Goal: Task Accomplishment & Management: Complete application form

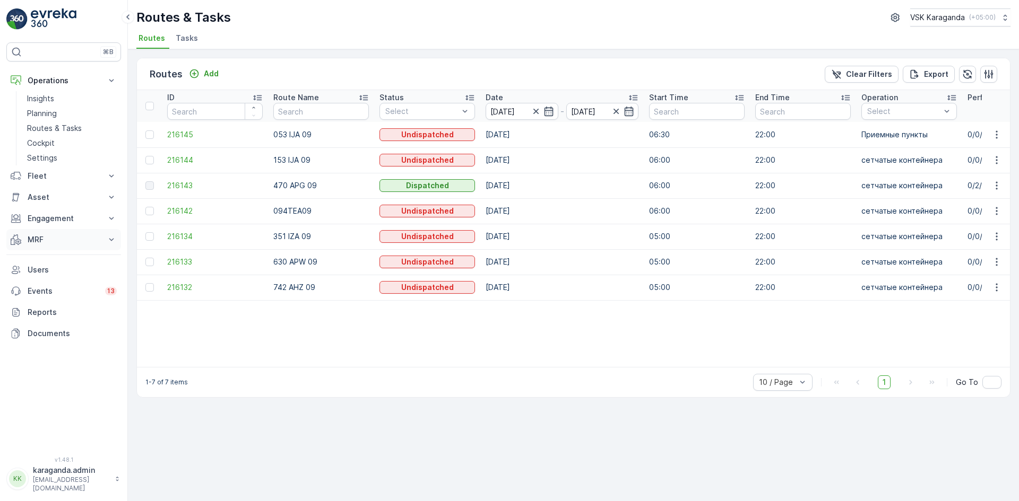
click at [32, 239] on p "MRF" at bounding box center [64, 240] width 72 height 11
click at [36, 258] on p "Входящий & Исходящий" at bounding box center [71, 258] width 89 height 11
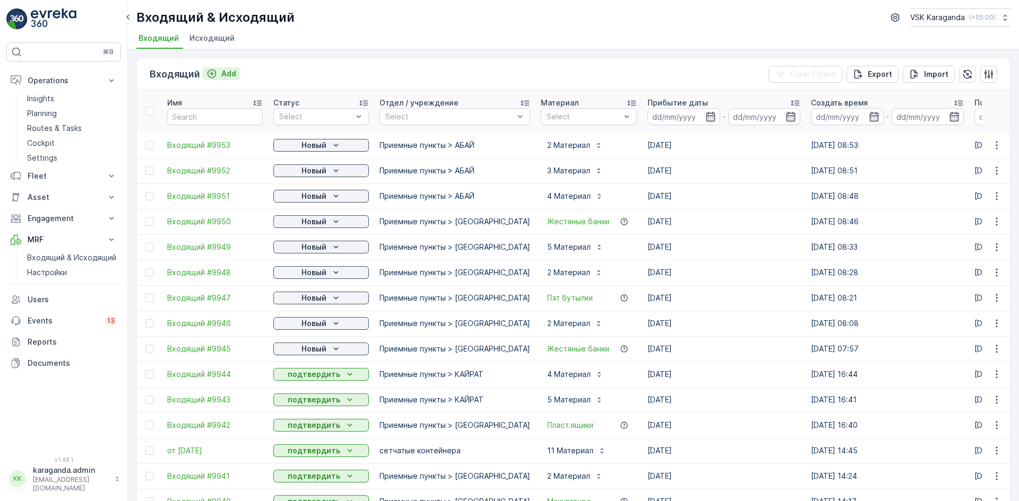
click at [223, 79] on p "Add" at bounding box center [228, 73] width 15 height 11
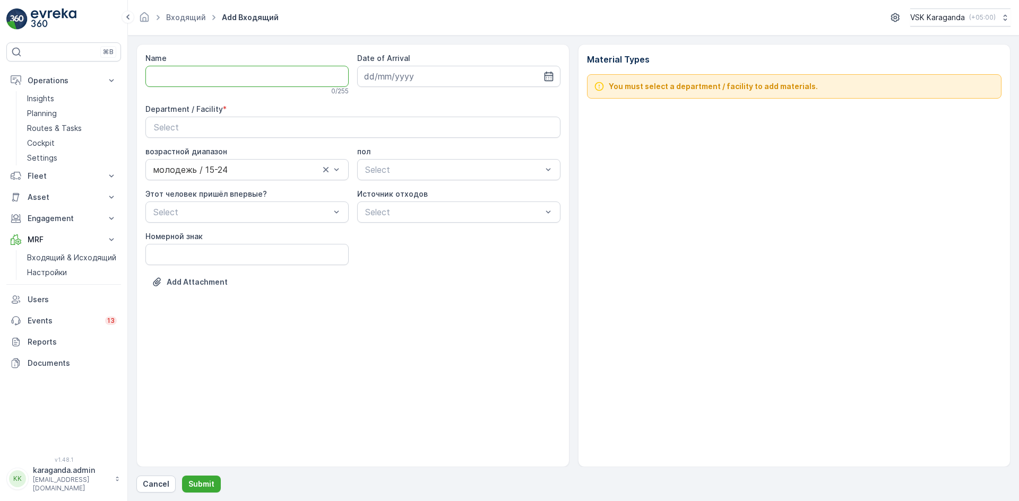
click at [215, 67] on input "Name" at bounding box center [246, 76] width 203 height 21
type input "от [DATE]"
click at [552, 76] on icon "button" at bounding box center [548, 77] width 9 height 10
drag, startPoint x: 400, startPoint y: 203, endPoint x: 394, endPoint y: 202, distance: 5.4
click at [398, 203] on div "18" at bounding box center [394, 207] width 17 height 17
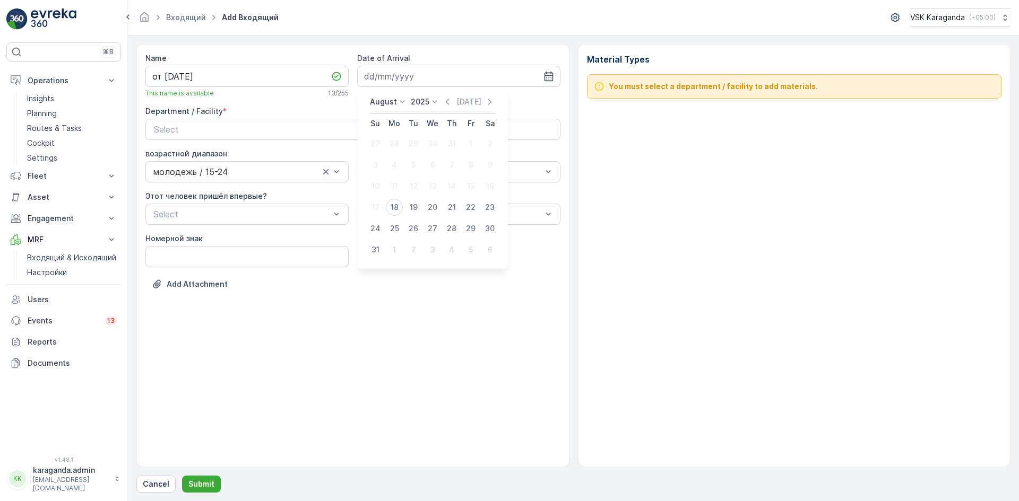
type input "[DATE]"
click at [360, 132] on div "Select" at bounding box center [353, 129] width 398 height 13
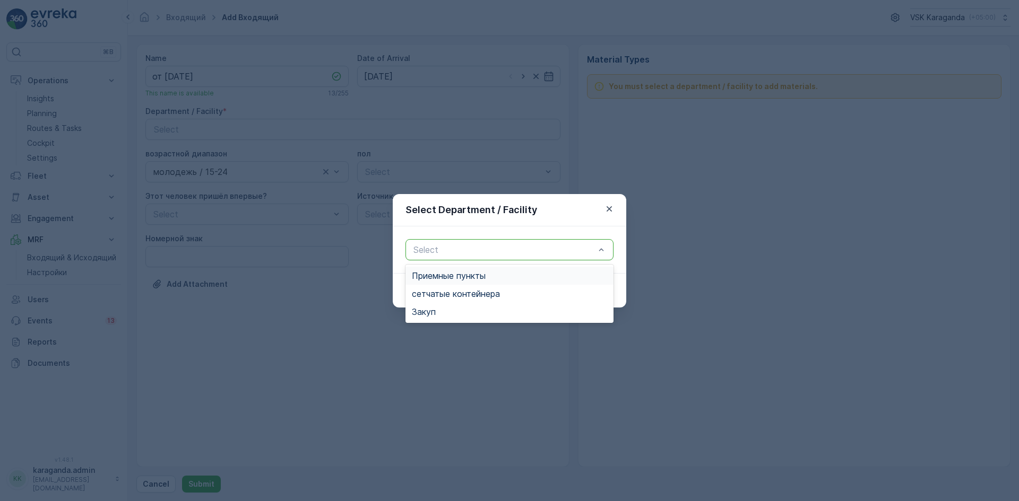
click at [452, 241] on div "Select" at bounding box center [509, 249] width 208 height 21
click at [455, 292] on span "сетчатыe контейнера" at bounding box center [456, 294] width 88 height 10
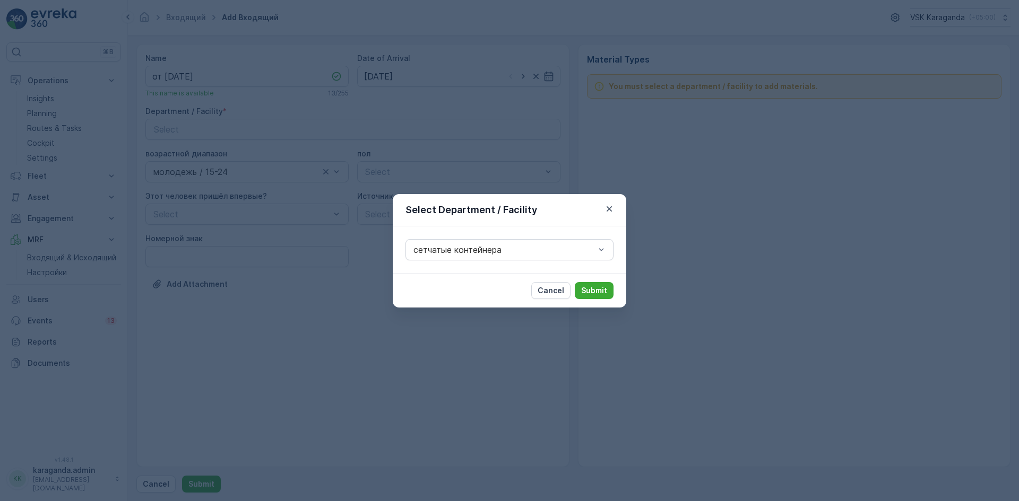
click at [588, 288] on p "Submit" at bounding box center [594, 290] width 26 height 11
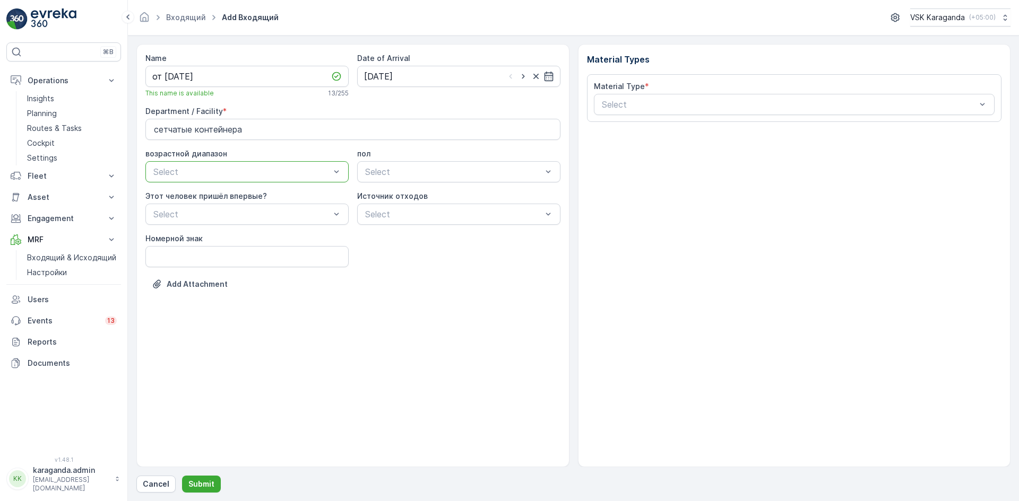
click at [621, 92] on div "Material Type * Select" at bounding box center [794, 98] width 401 height 34
click at [621, 104] on div at bounding box center [789, 105] width 377 height 10
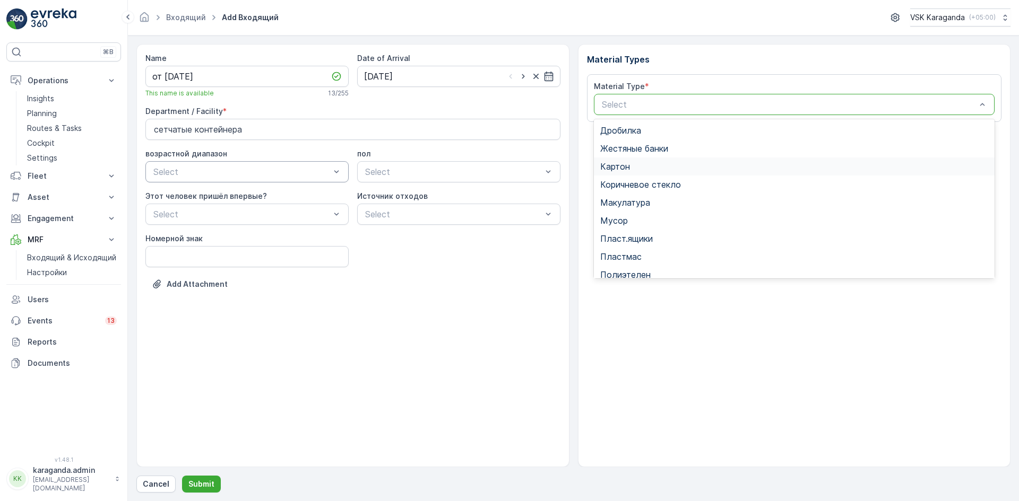
click at [616, 169] on span "Картон" at bounding box center [615, 167] width 30 height 10
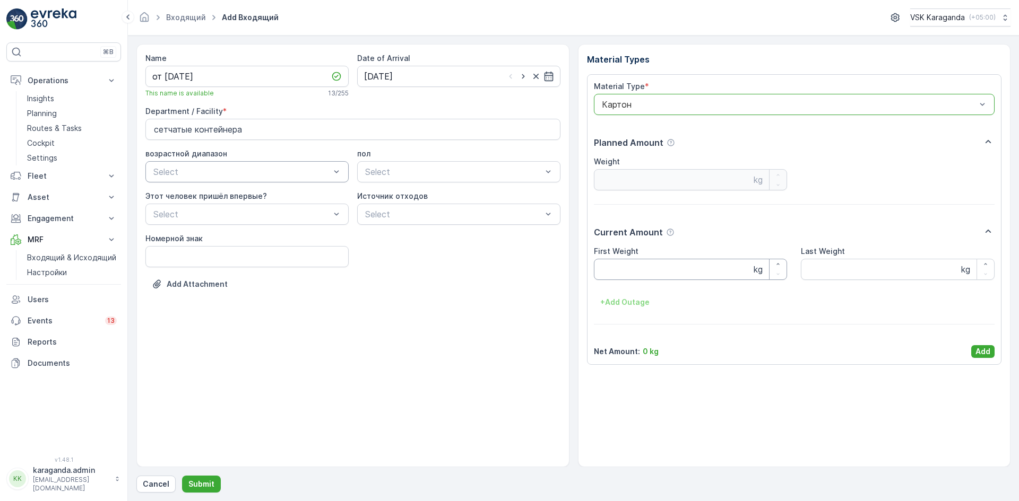
click at [627, 274] on Weight "First Weight" at bounding box center [691, 269] width 194 height 21
type Weight "2568"
click at [977, 355] on p "Add" at bounding box center [982, 351] width 15 height 11
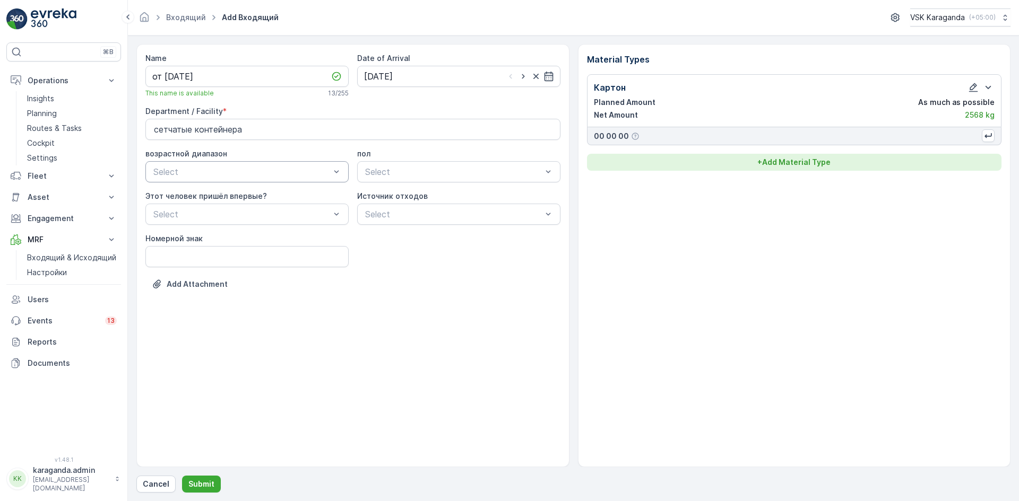
click at [801, 159] on p "+ Add Material Type" at bounding box center [793, 162] width 73 height 11
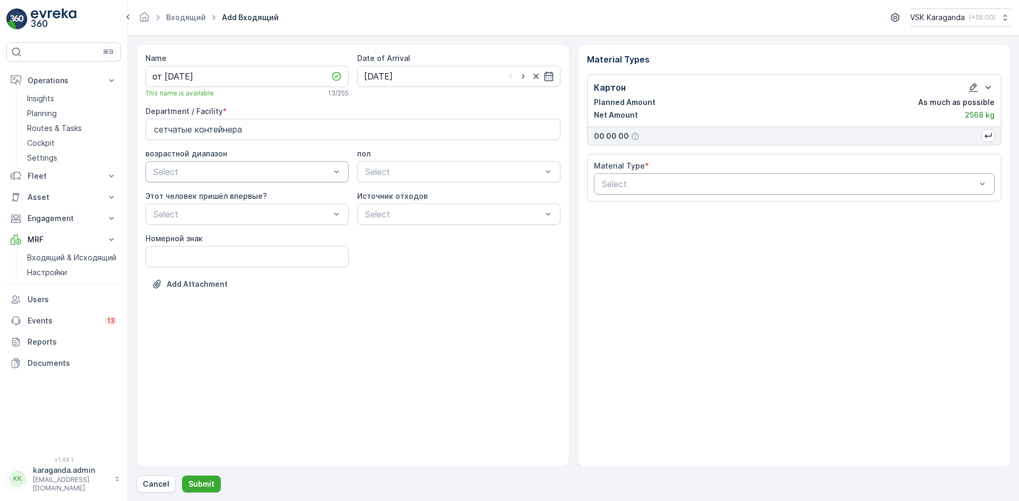
click at [732, 184] on div at bounding box center [789, 184] width 377 height 10
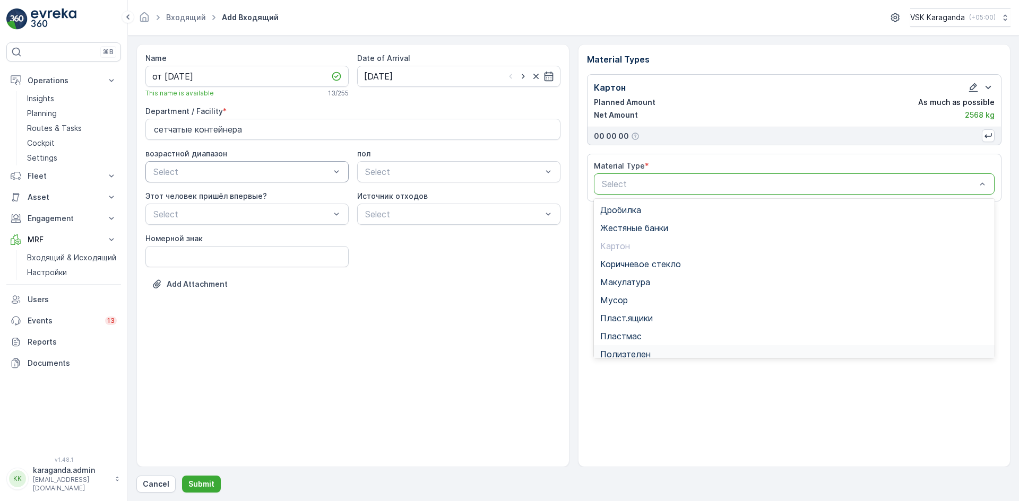
click at [628, 350] on span "Полиэтелен" at bounding box center [625, 355] width 50 height 10
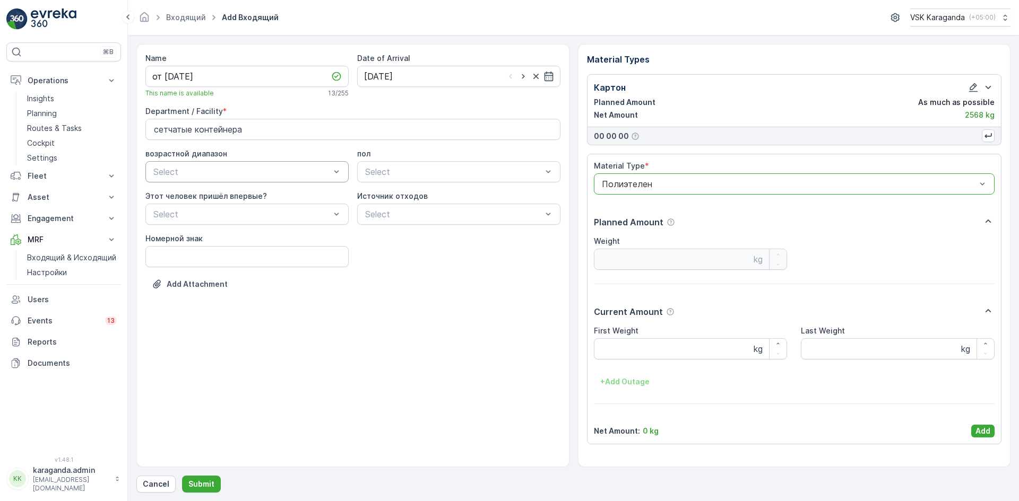
click at [622, 361] on div "First Weight kg Last Weight kg + Add Outage" at bounding box center [794, 358] width 401 height 65
click at [619, 348] on Weight "First Weight" at bounding box center [691, 348] width 194 height 21
type Weight "315"
drag, startPoint x: 979, startPoint y: 427, endPoint x: 973, endPoint y: 436, distance: 11.0
click at [979, 427] on p "Add" at bounding box center [982, 431] width 15 height 11
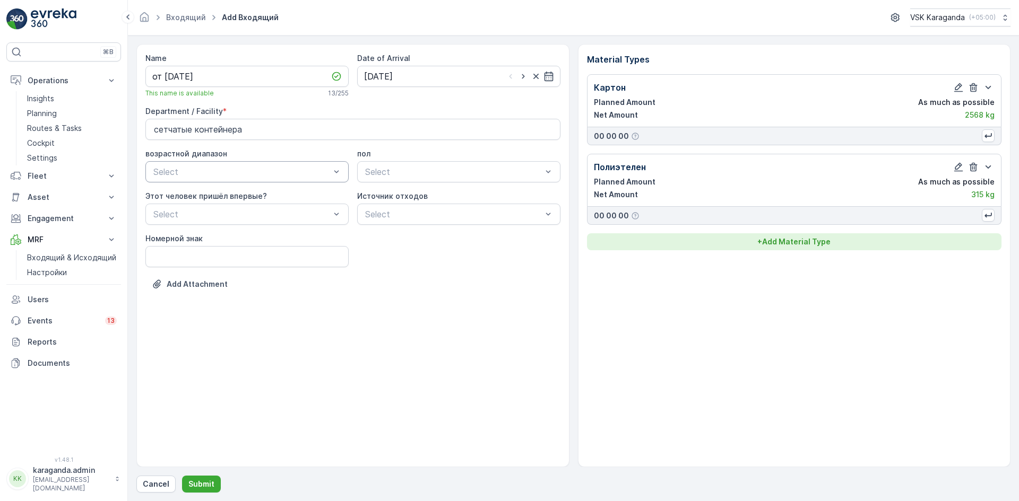
click at [785, 241] on p "+ Add Material Type" at bounding box center [793, 242] width 73 height 11
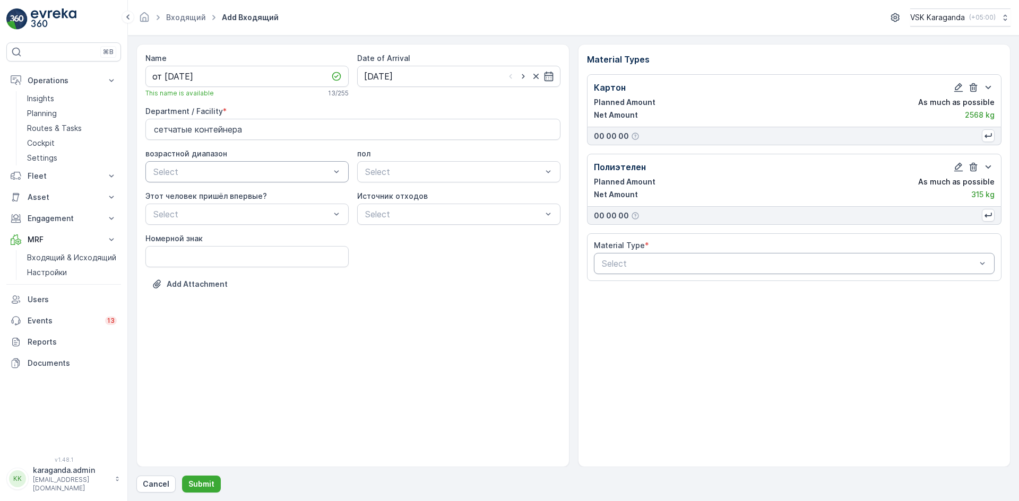
click at [719, 267] on div at bounding box center [789, 264] width 377 height 10
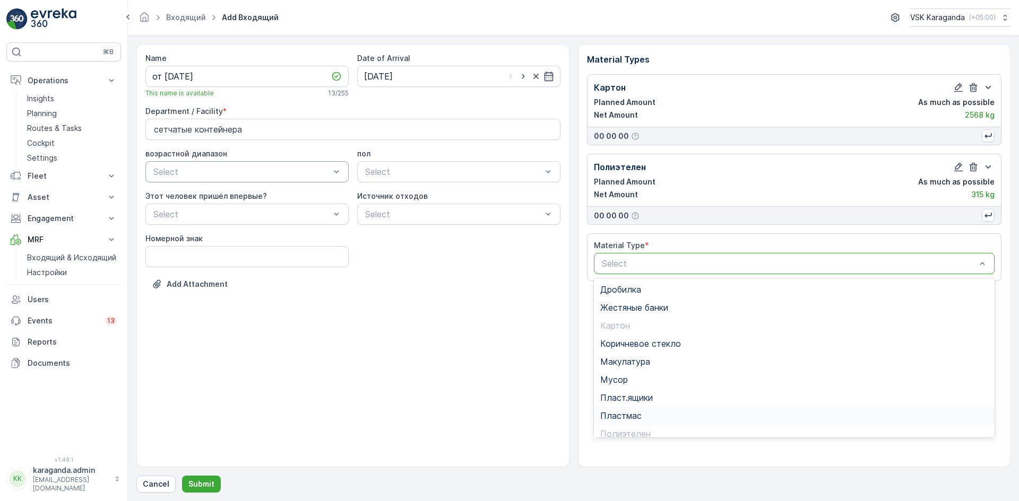
scroll to position [62, 0]
click at [630, 390] on span "Пэт бутылки" at bounding box center [626, 391] width 53 height 10
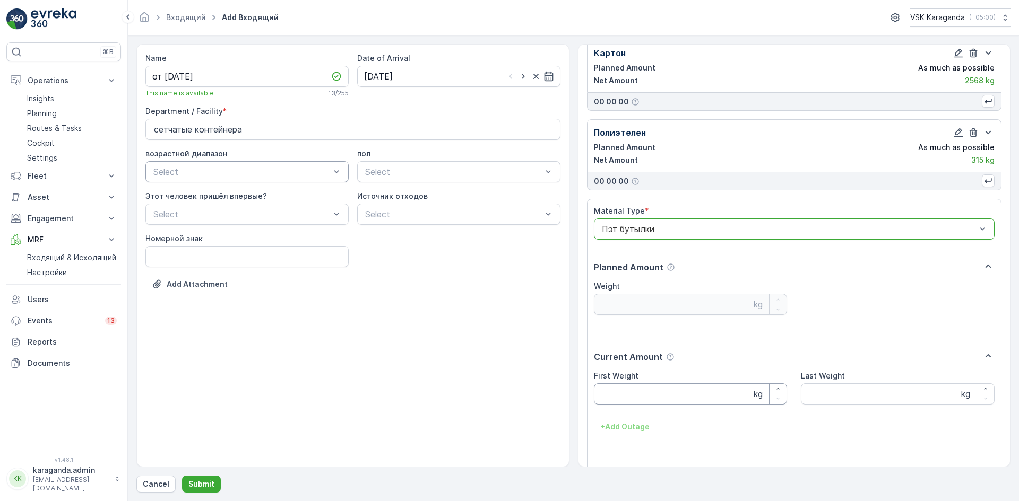
scroll to position [53, 0]
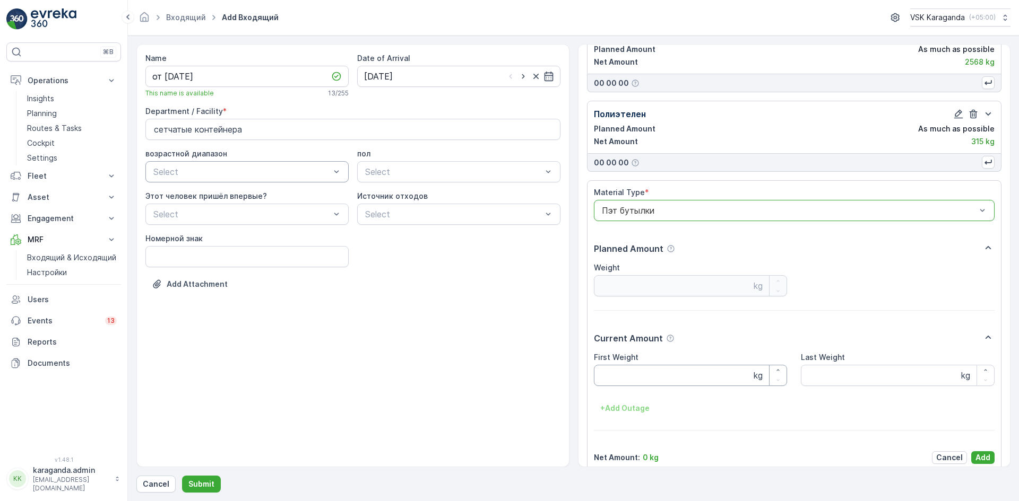
click at [614, 377] on Weight "First Weight" at bounding box center [691, 375] width 194 height 21
type Weight "311"
click at [975, 457] on p "Add" at bounding box center [982, 458] width 15 height 11
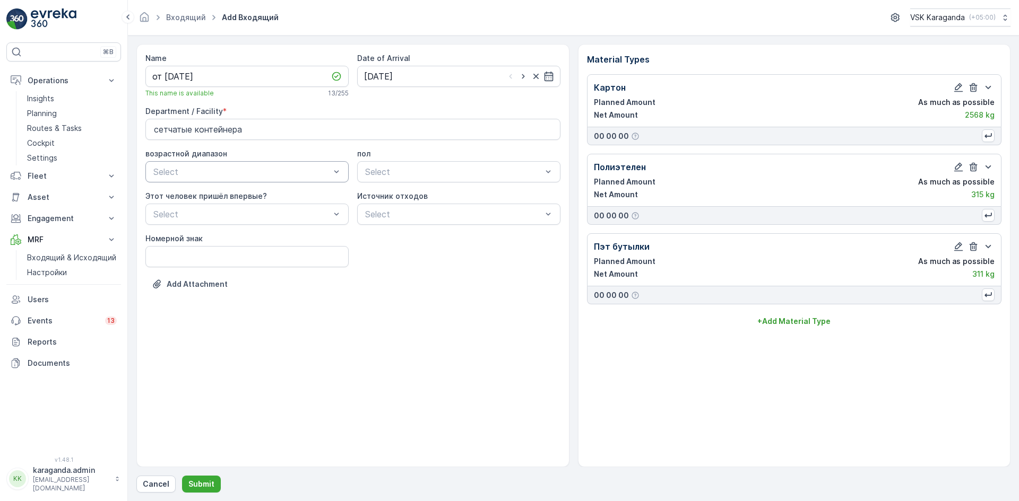
scroll to position [0, 0]
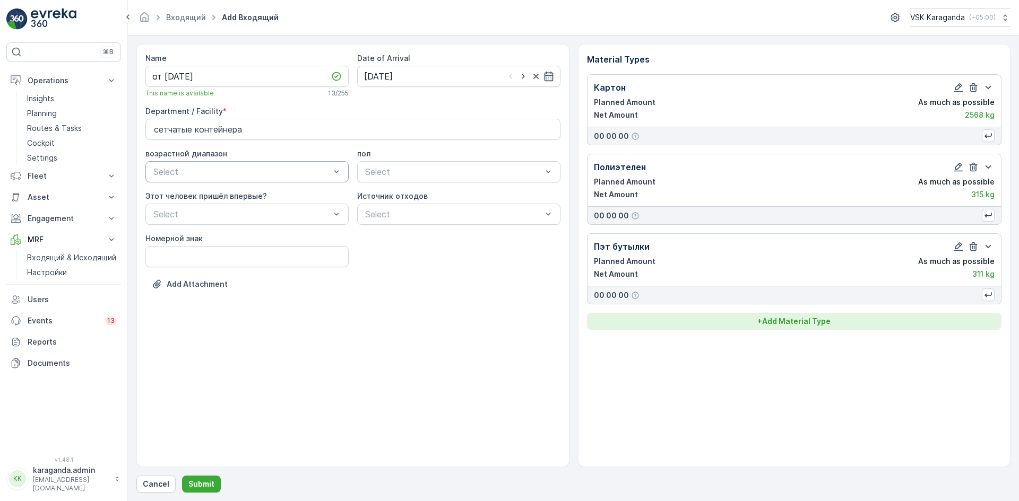
click at [764, 317] on p "+ Add Material Type" at bounding box center [793, 321] width 73 height 11
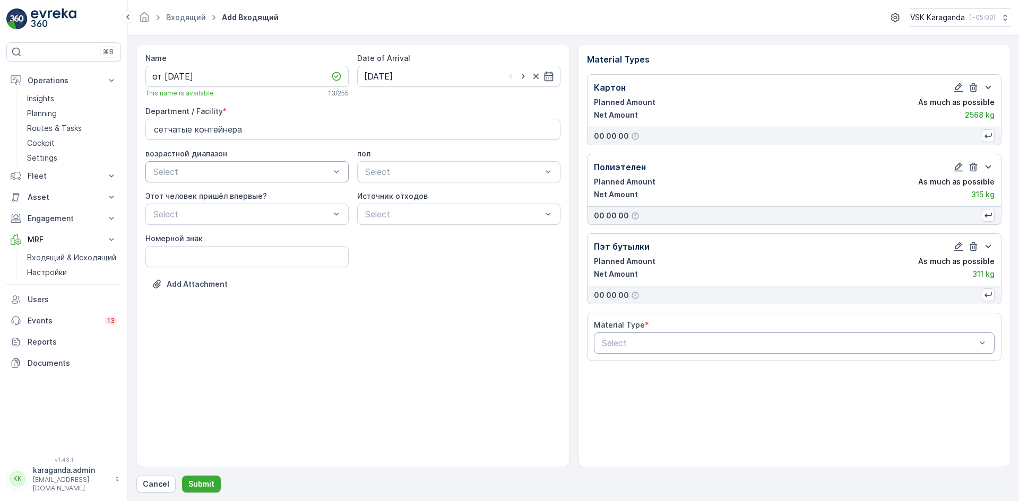
click at [749, 339] on div at bounding box center [789, 343] width 377 height 10
click at [640, 392] on span "Жестяные банки" at bounding box center [634, 388] width 68 height 10
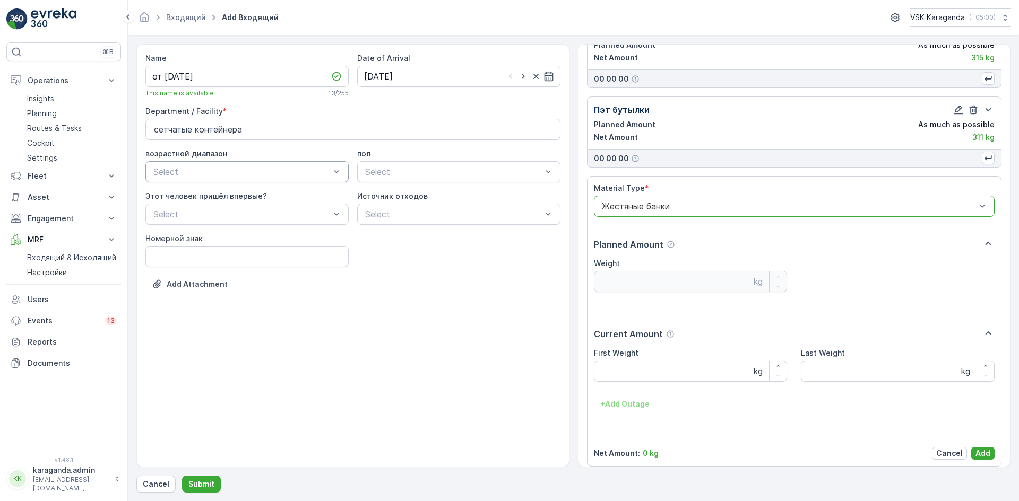
scroll to position [145, 0]
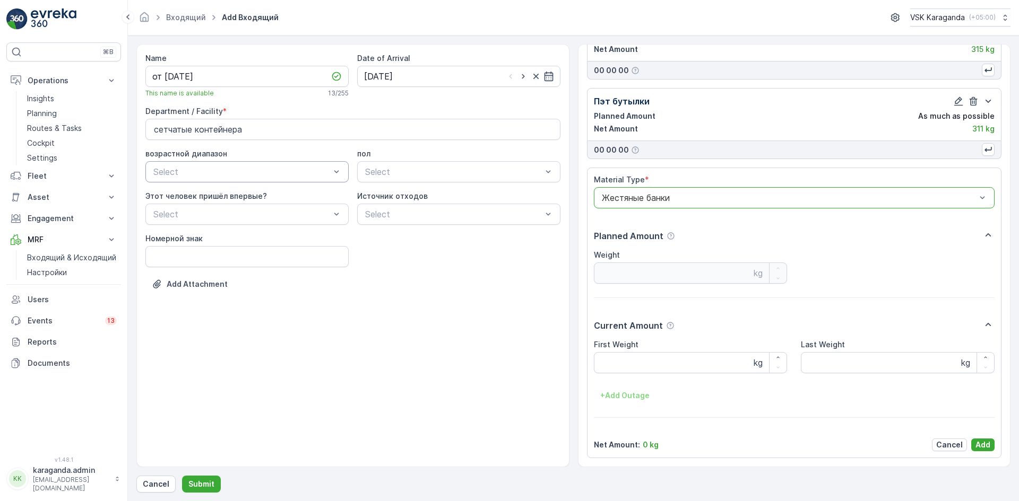
click at [638, 363] on Weight "First Weight" at bounding box center [691, 362] width 194 height 21
type Weight "24"
click at [977, 442] on p "Add" at bounding box center [982, 445] width 15 height 11
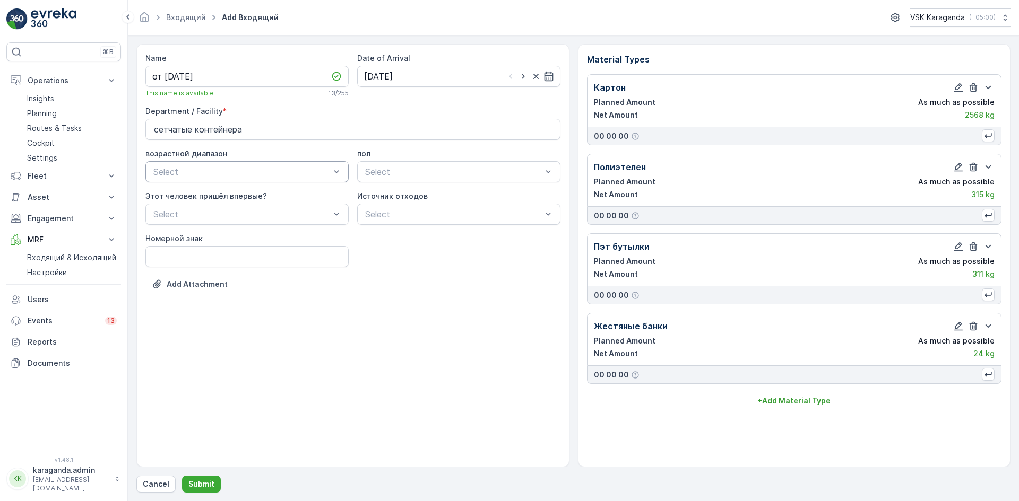
scroll to position [0, 0]
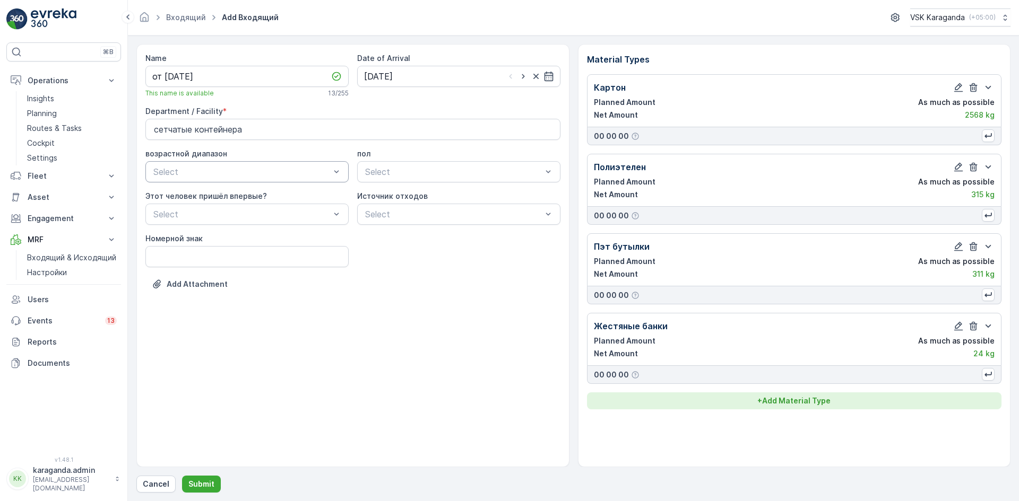
click at [798, 402] on p "+ Add Material Type" at bounding box center [793, 401] width 73 height 11
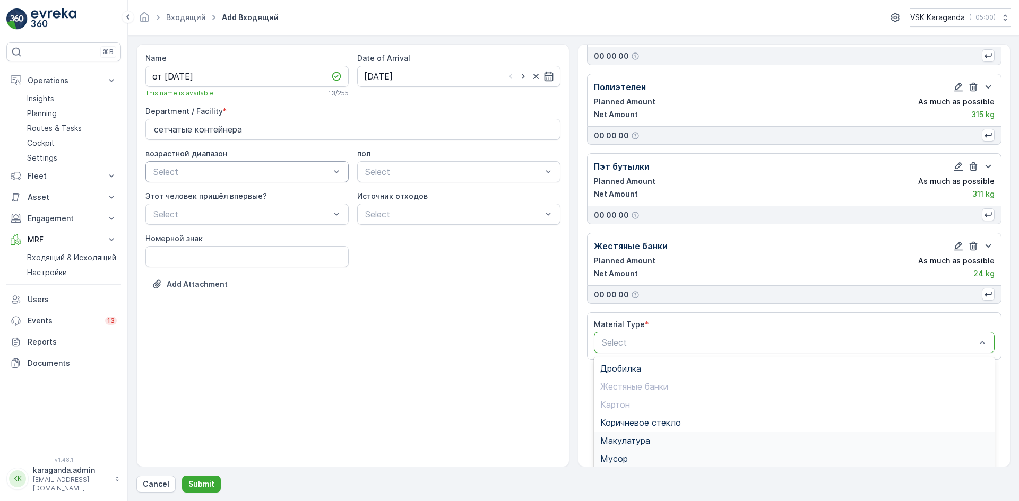
scroll to position [130, 0]
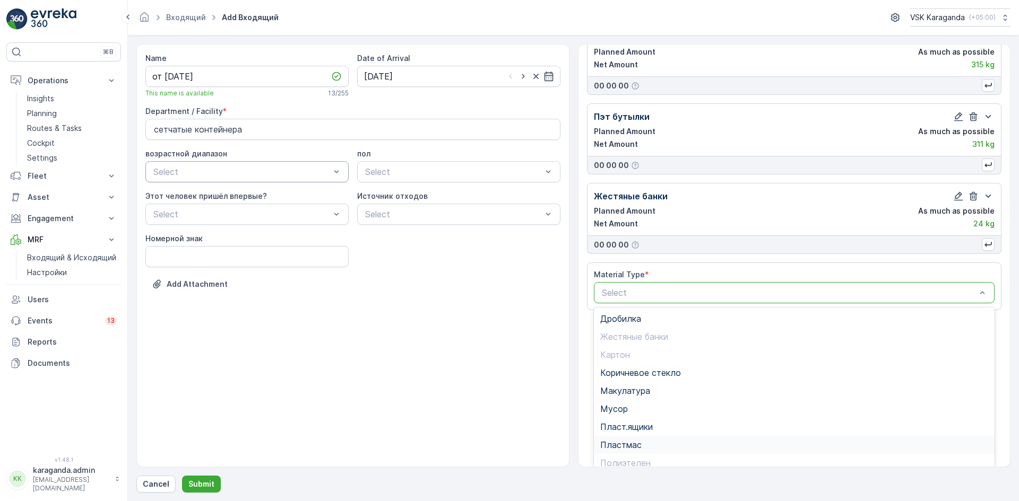
click at [626, 437] on div "Пластмас" at bounding box center [794, 445] width 401 height 18
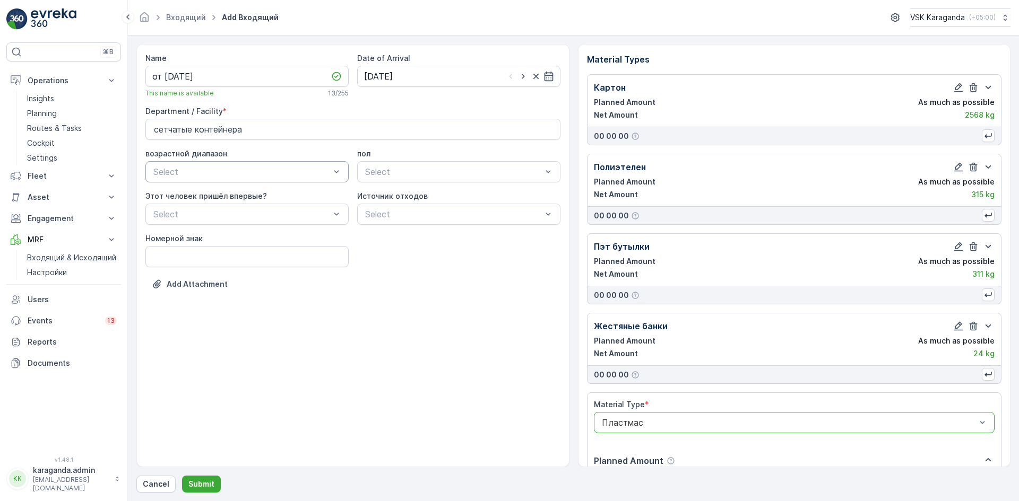
scroll to position [212, 0]
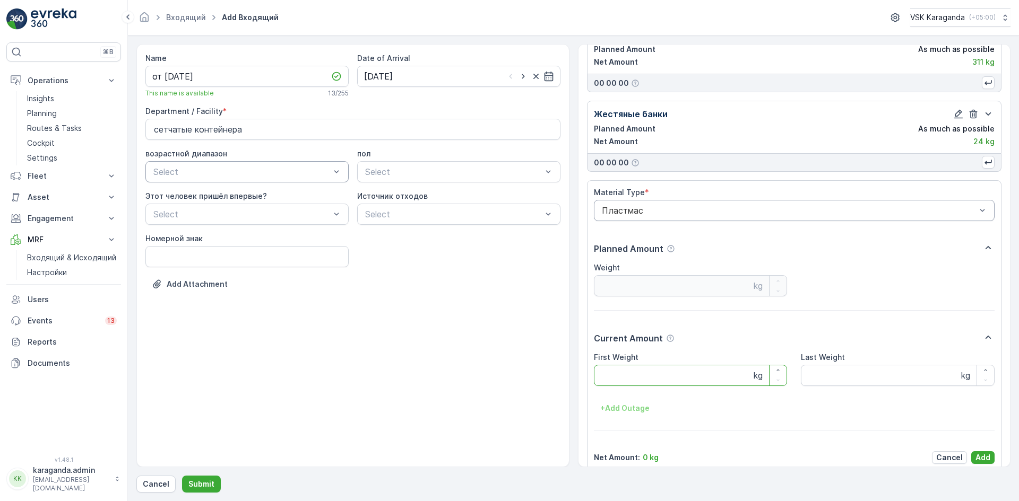
click at [628, 383] on Weight "First Weight" at bounding box center [691, 375] width 194 height 21
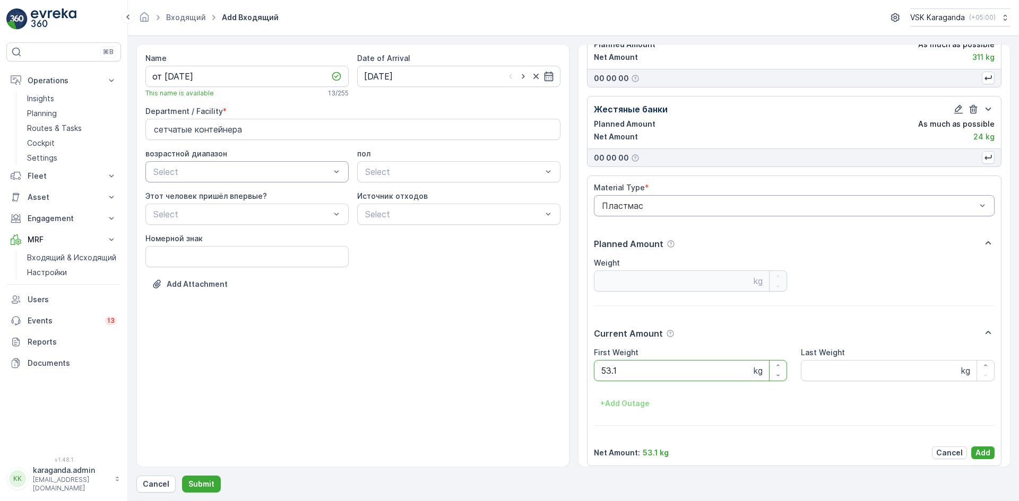
scroll to position [225, 0]
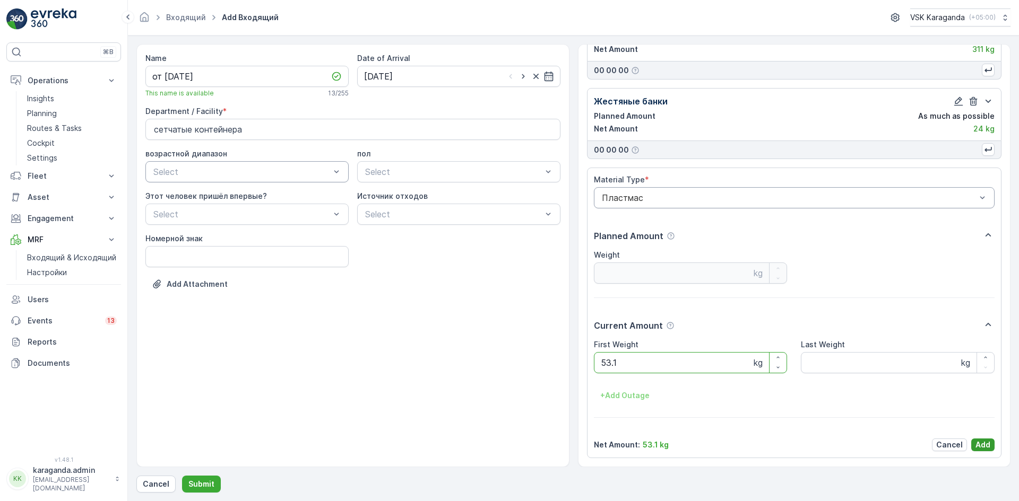
type Weight "53.1"
click at [979, 448] on p "Add" at bounding box center [982, 445] width 15 height 11
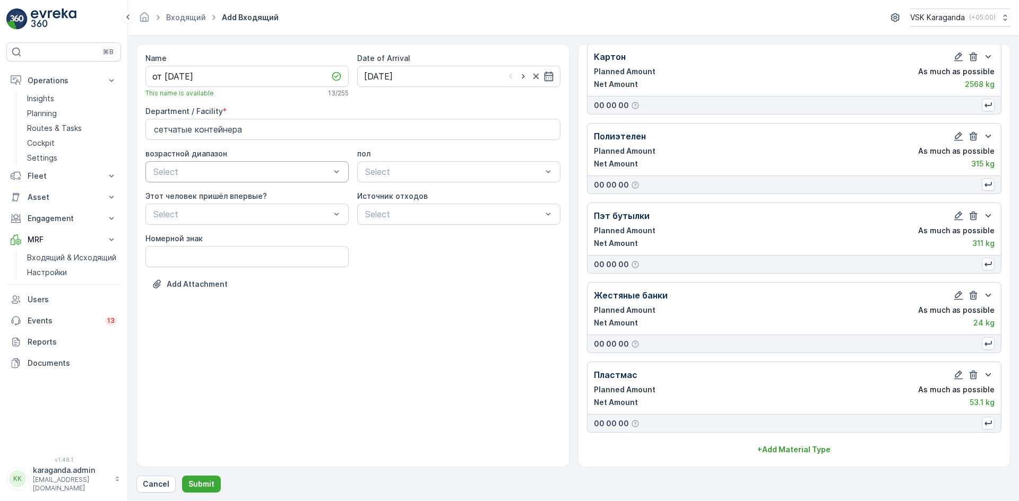
scroll to position [31, 0]
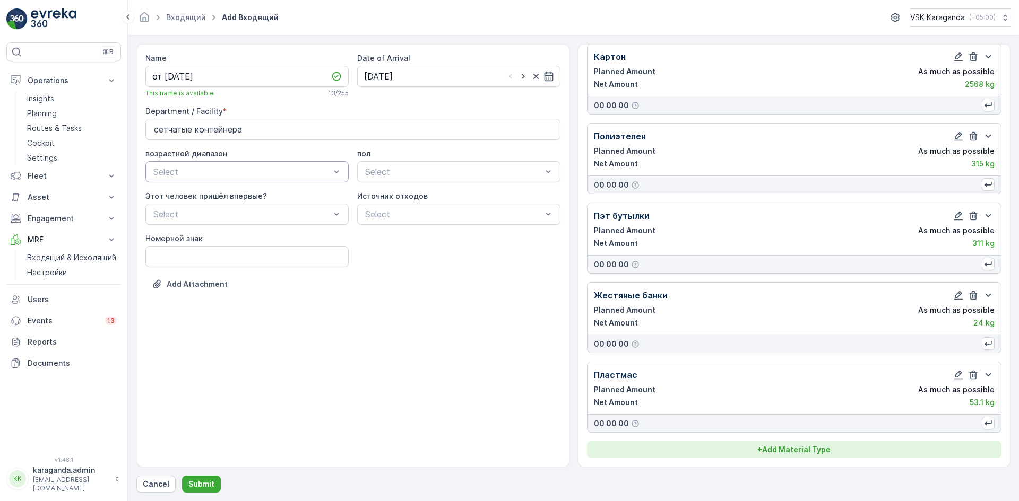
click at [801, 449] on p "+ Add Material Type" at bounding box center [793, 450] width 73 height 11
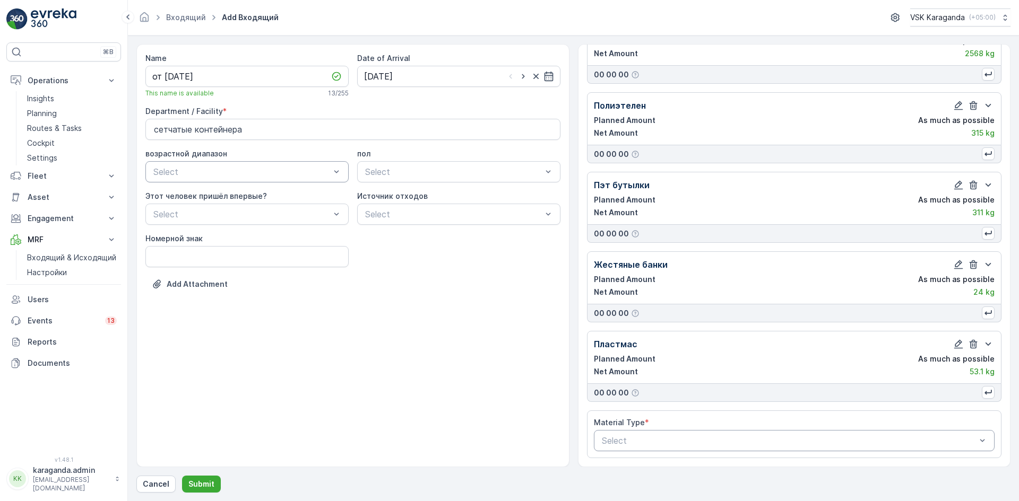
click at [667, 441] on div at bounding box center [789, 441] width 377 height 10
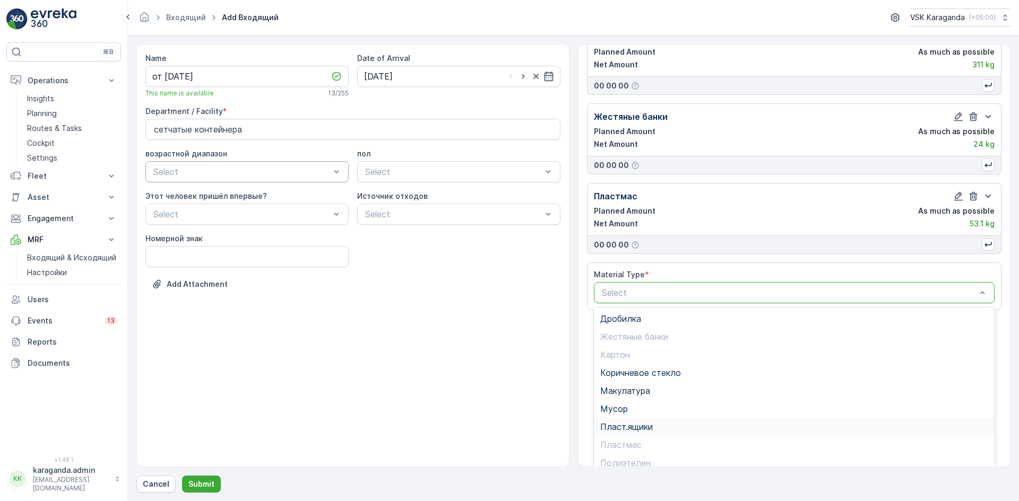
scroll to position [62, 0]
click at [626, 440] on span "Стекло" at bounding box center [615, 438] width 30 height 10
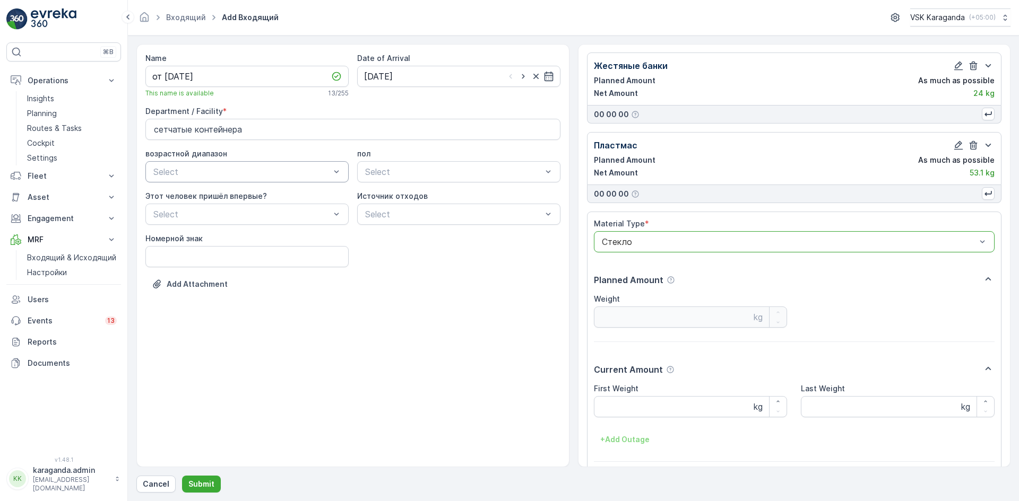
scroll to position [305, 0]
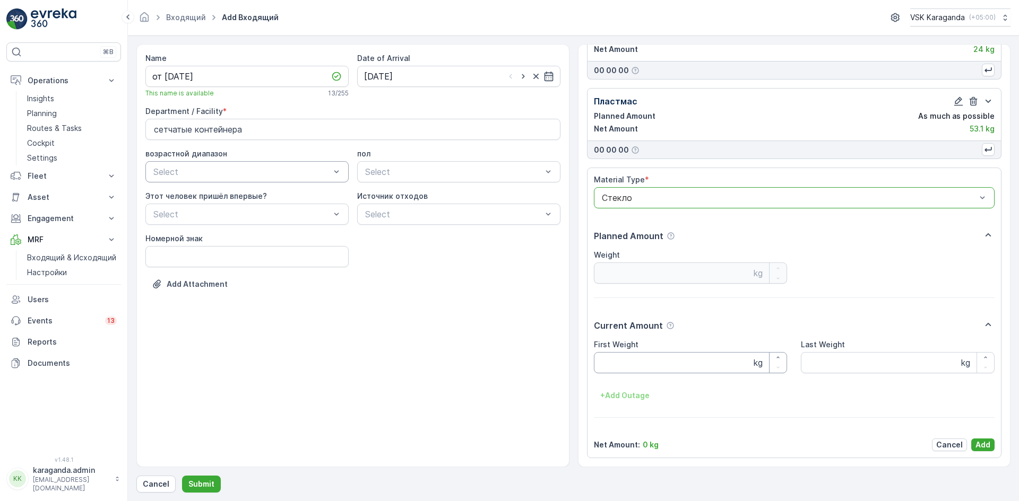
click at [641, 360] on Weight "First Weight" at bounding box center [691, 362] width 194 height 21
type Weight "219"
click at [977, 445] on p "Add" at bounding box center [982, 445] width 15 height 11
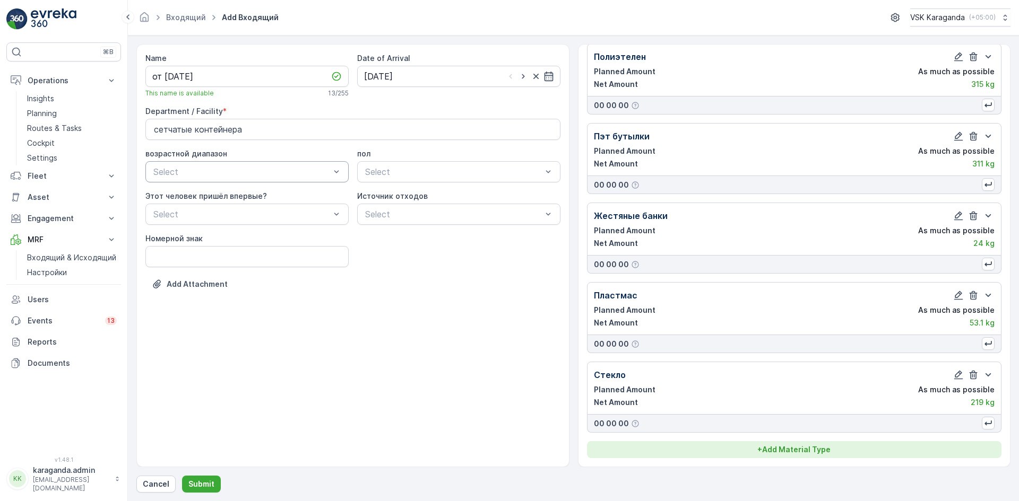
click at [773, 448] on p "+ Add Material Type" at bounding box center [793, 450] width 73 height 11
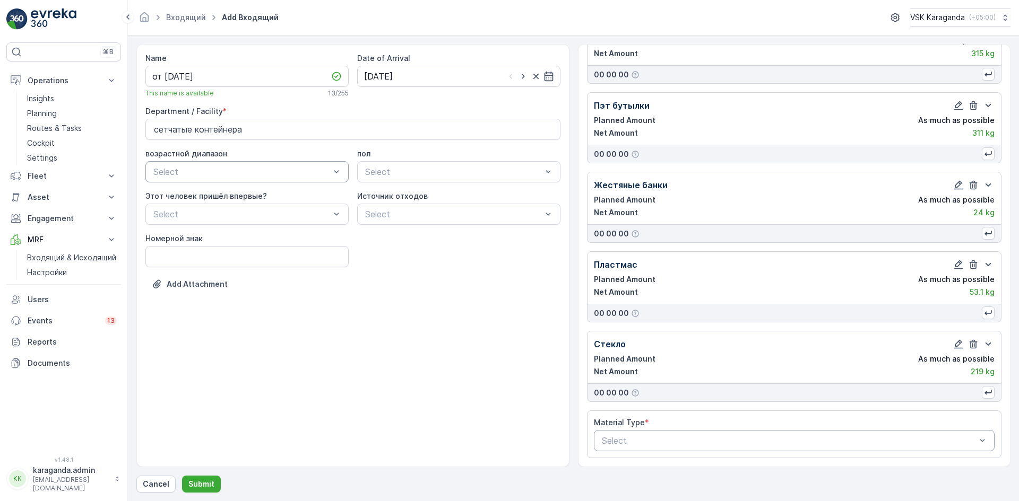
click at [732, 433] on div "Select" at bounding box center [794, 440] width 401 height 21
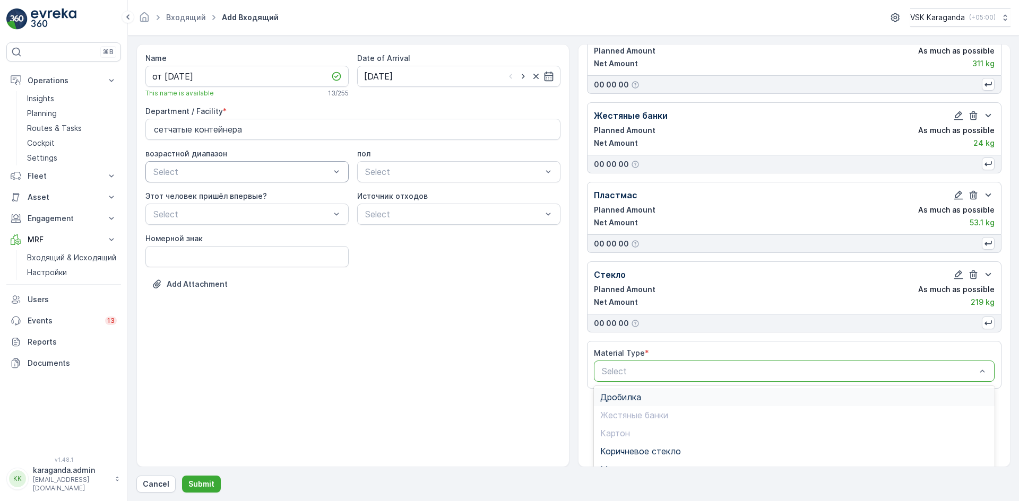
scroll to position [289, 0]
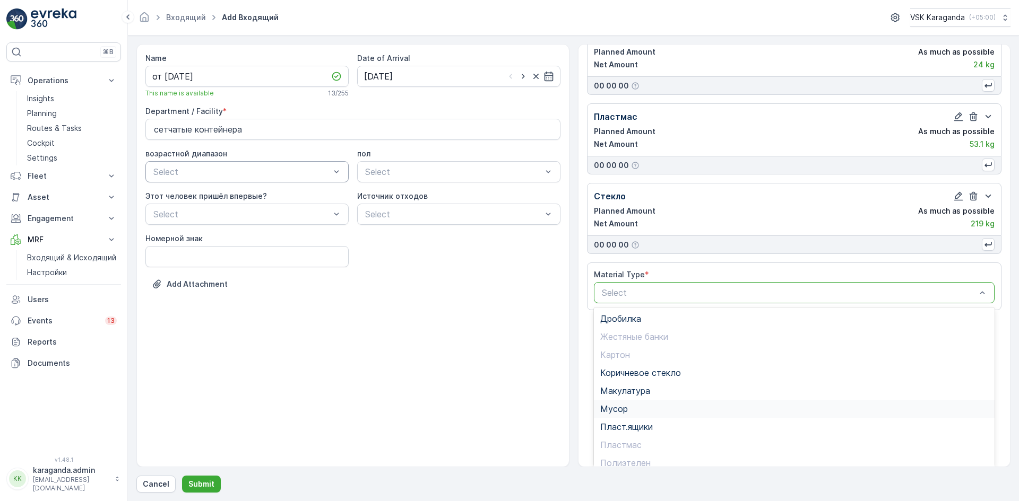
click at [619, 407] on span "Мусор" at bounding box center [614, 409] width 28 height 10
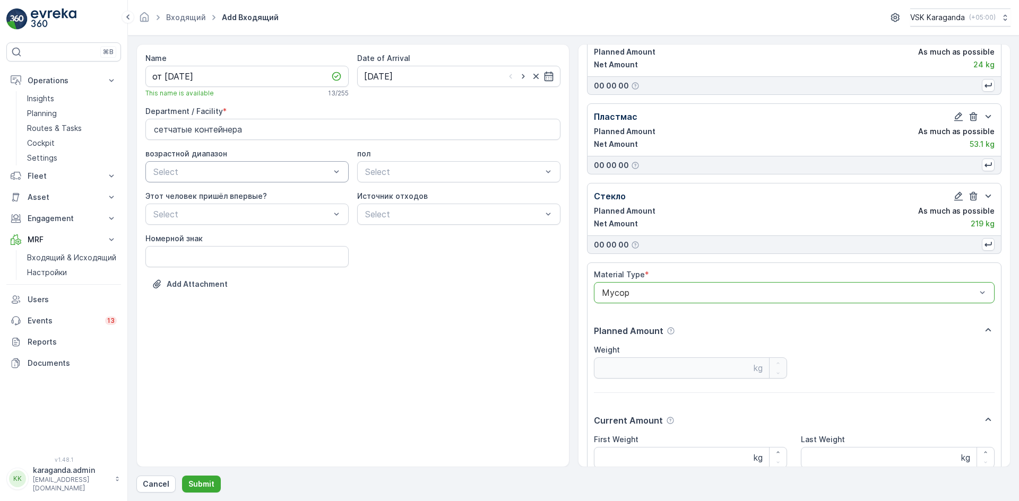
scroll to position [384, 0]
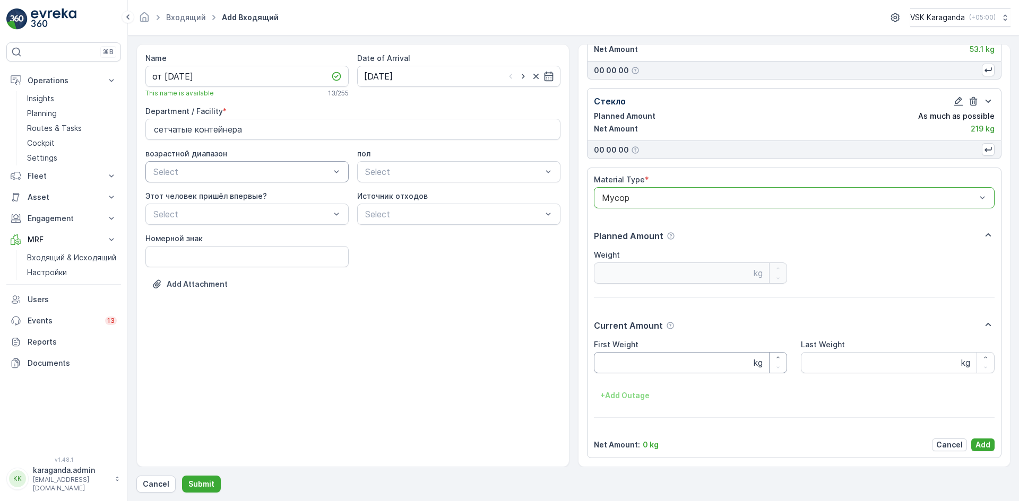
click at [630, 368] on Weight "First Weight" at bounding box center [691, 362] width 194 height 21
type Weight "2577"
click at [975, 447] on p "Add" at bounding box center [982, 445] width 15 height 11
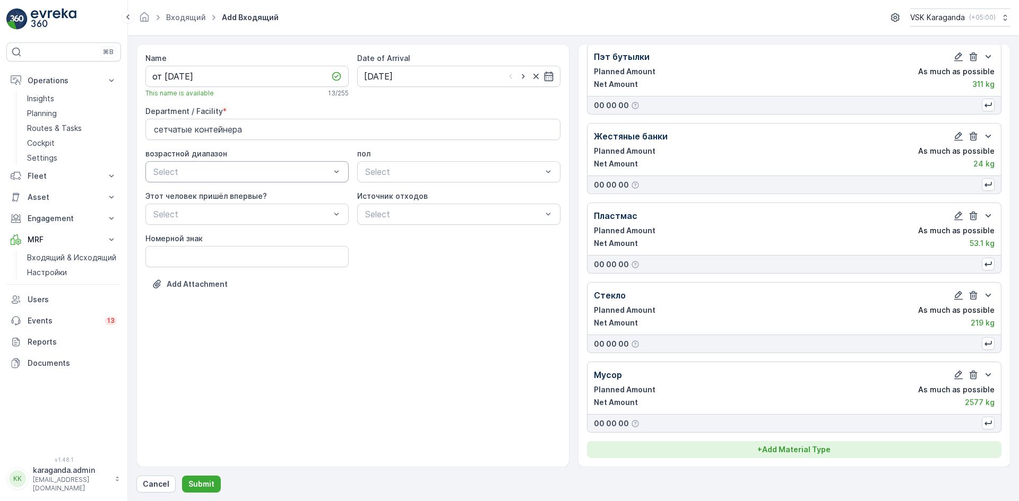
drag, startPoint x: 806, startPoint y: 439, endPoint x: 796, endPoint y: 455, distance: 18.4
click at [806, 441] on div "Картон Planned Amount As much as possible Net Amount 2568 kg 00 00 00 Полиэтеле…" at bounding box center [794, 171] width 415 height 574
click at [794, 450] on p "+ Add Material Type" at bounding box center [793, 450] width 73 height 11
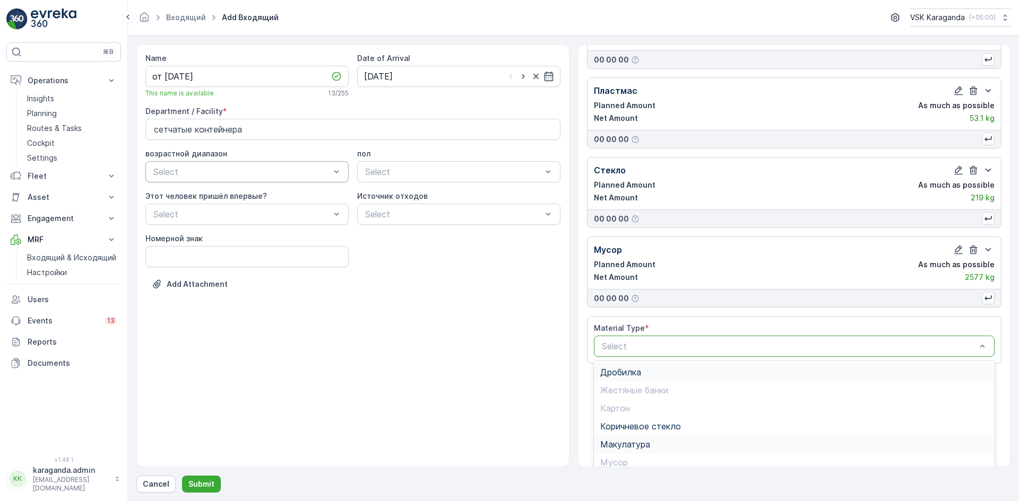
scroll to position [316, 0]
click at [639, 367] on span "Дробилка" at bounding box center [620, 372] width 41 height 10
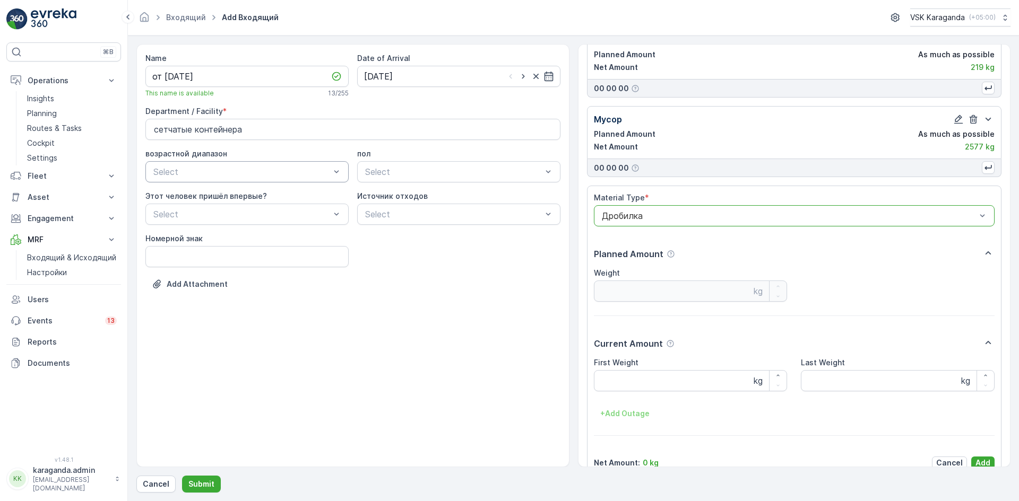
scroll to position [464, 0]
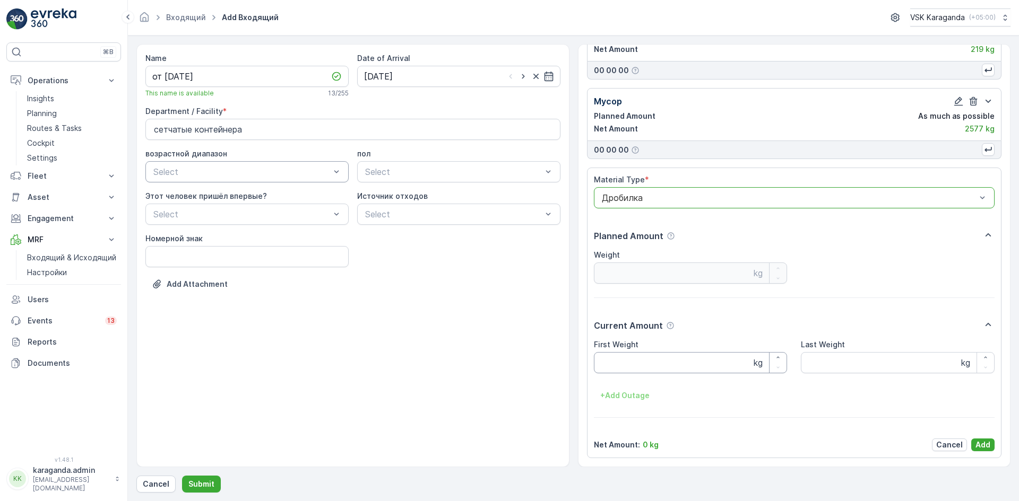
click at [638, 359] on Weight "First Weight" at bounding box center [691, 362] width 194 height 21
type Weight "301"
click at [979, 438] on div "Material Type * Дробилка Planned Amount Weight kg Current Amount First Weight 3…" at bounding box center [794, 313] width 401 height 277
click at [976, 442] on p "Add" at bounding box center [982, 445] width 15 height 11
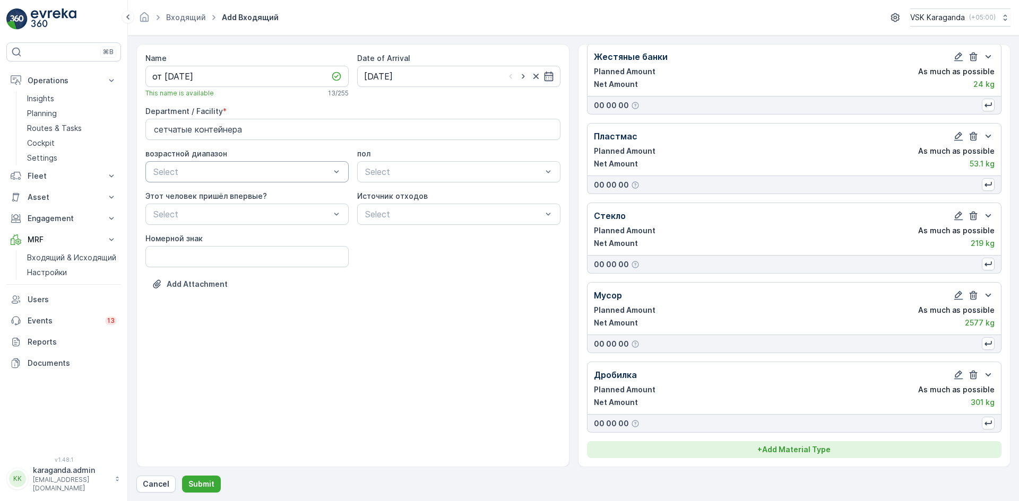
scroll to position [270, 0]
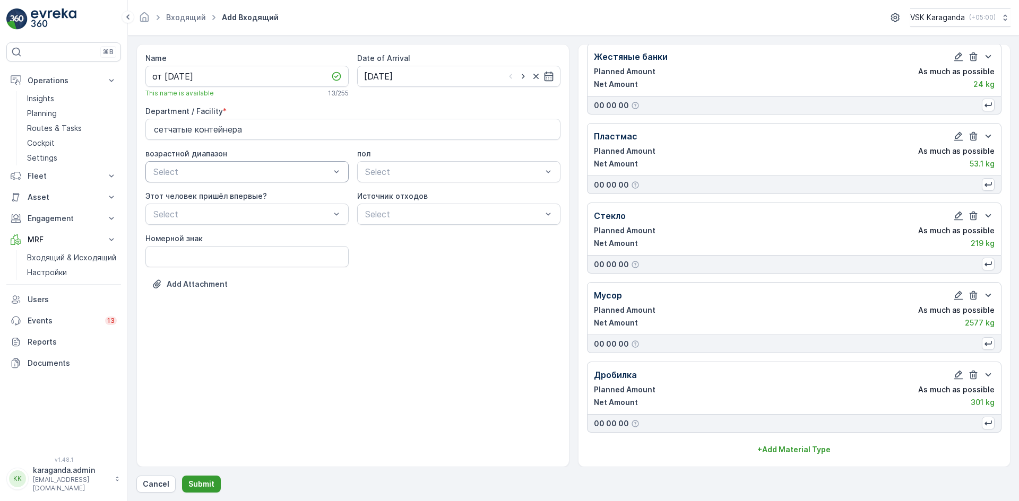
click at [210, 480] on p "Submit" at bounding box center [201, 484] width 26 height 11
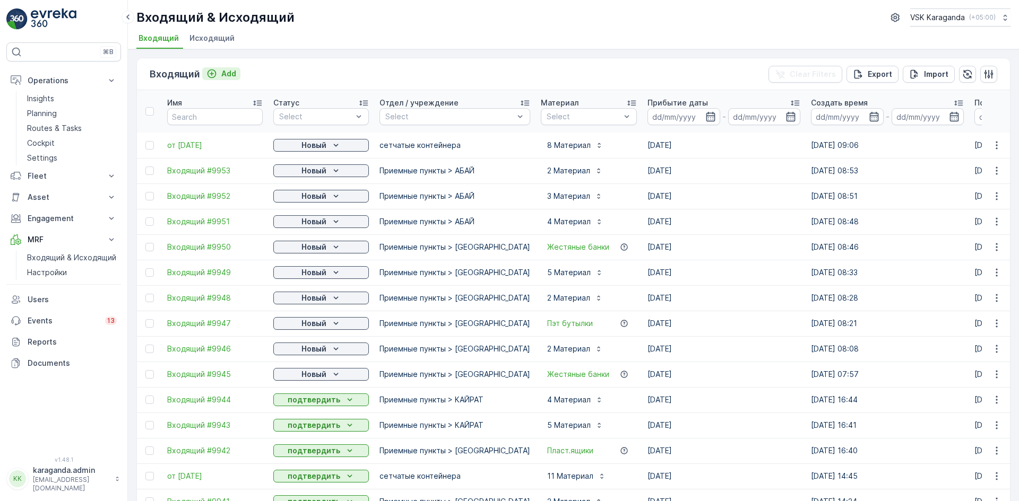
click at [223, 74] on p "Add" at bounding box center [228, 73] width 15 height 11
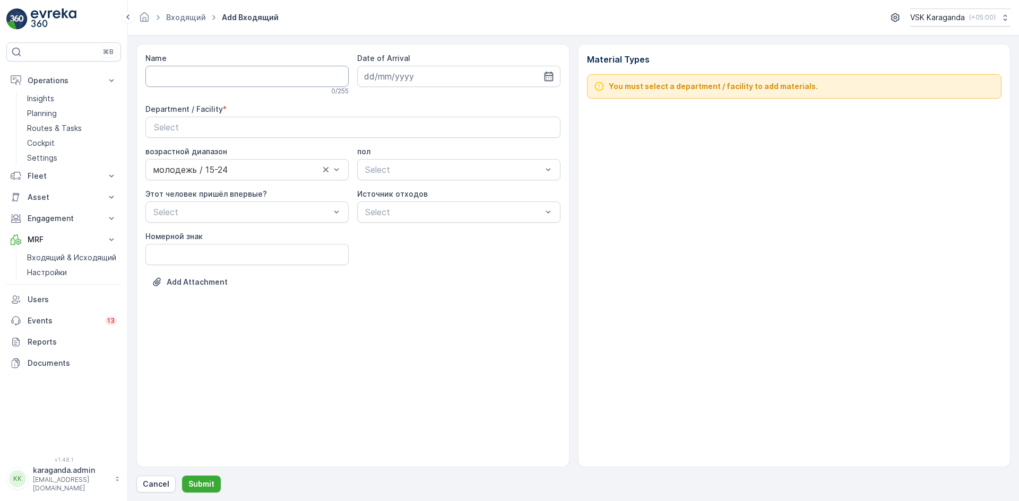
click at [256, 83] on input "Name" at bounding box center [246, 76] width 203 height 21
type input "от [DATE]"
click at [547, 79] on icon "button" at bounding box center [548, 76] width 11 height 11
click at [392, 209] on div "18" at bounding box center [394, 207] width 17 height 17
type input "[DATE]"
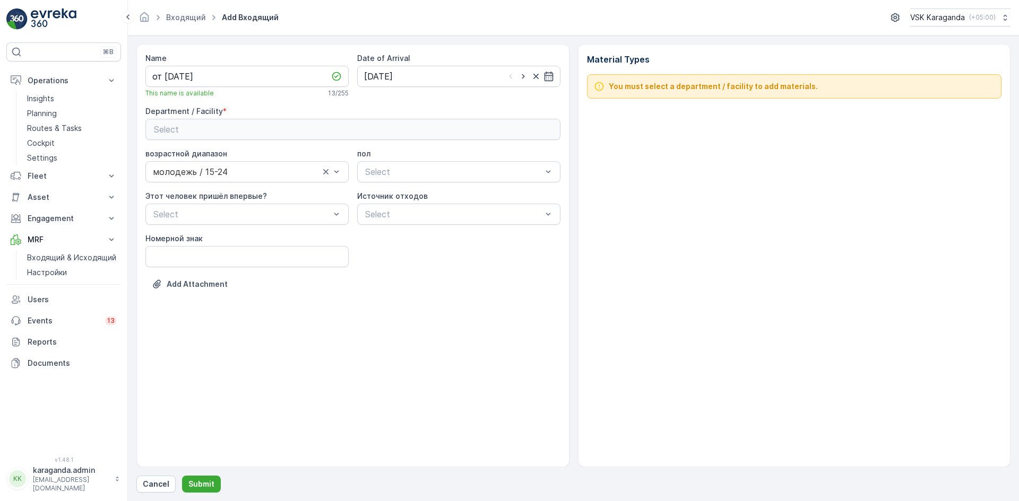
click at [365, 127] on div "Select" at bounding box center [353, 129] width 398 height 13
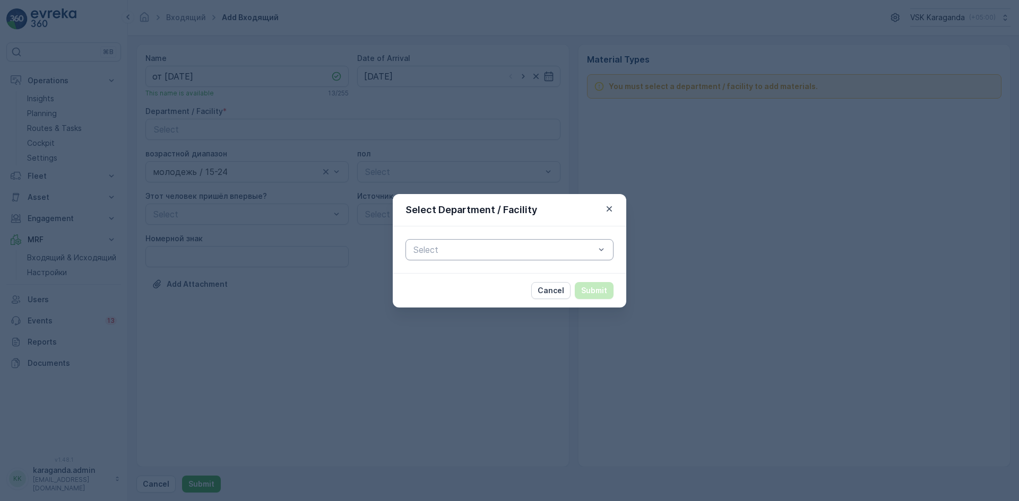
click at [443, 252] on div at bounding box center [504, 250] width 184 height 10
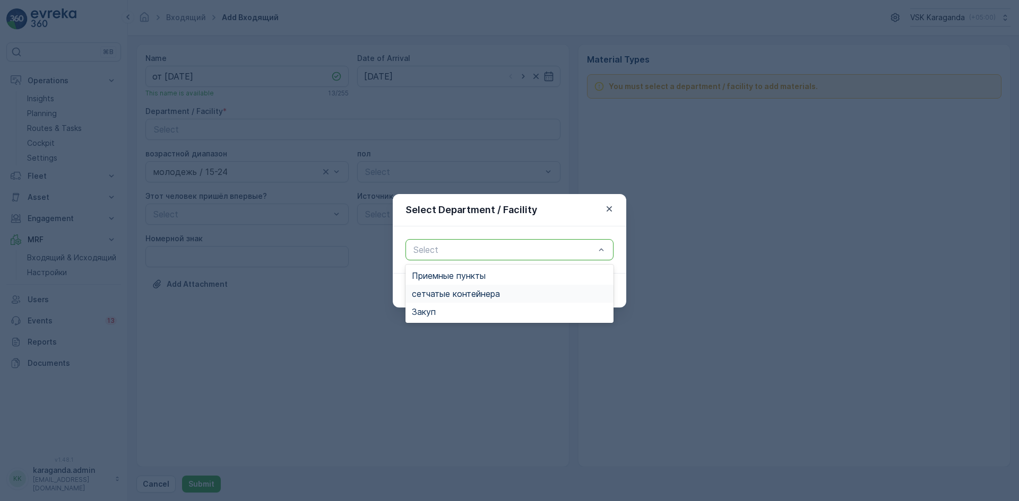
click at [455, 288] on div "сетчатыe контейнера" at bounding box center [509, 294] width 208 height 18
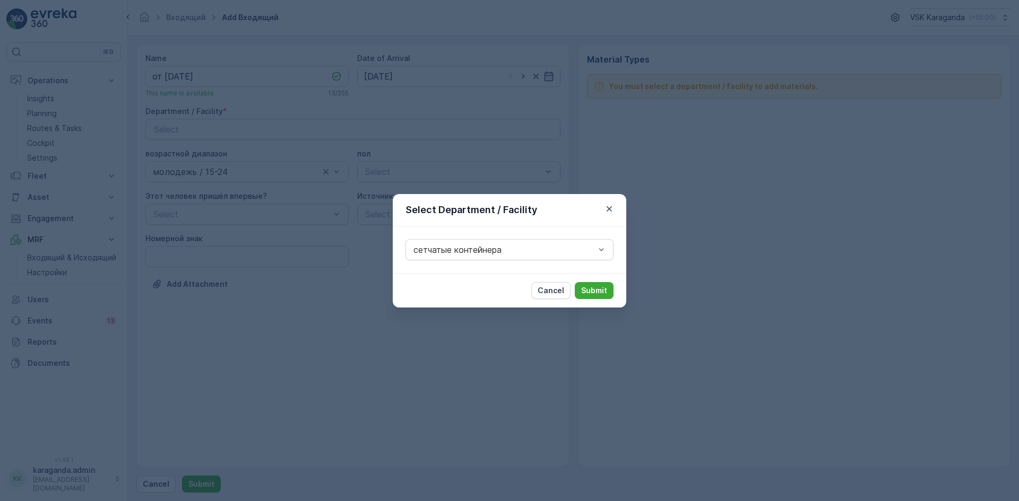
drag, startPoint x: 589, startPoint y: 288, endPoint x: 562, endPoint y: 272, distance: 31.4
click at [589, 288] on p "Submit" at bounding box center [594, 290] width 26 height 11
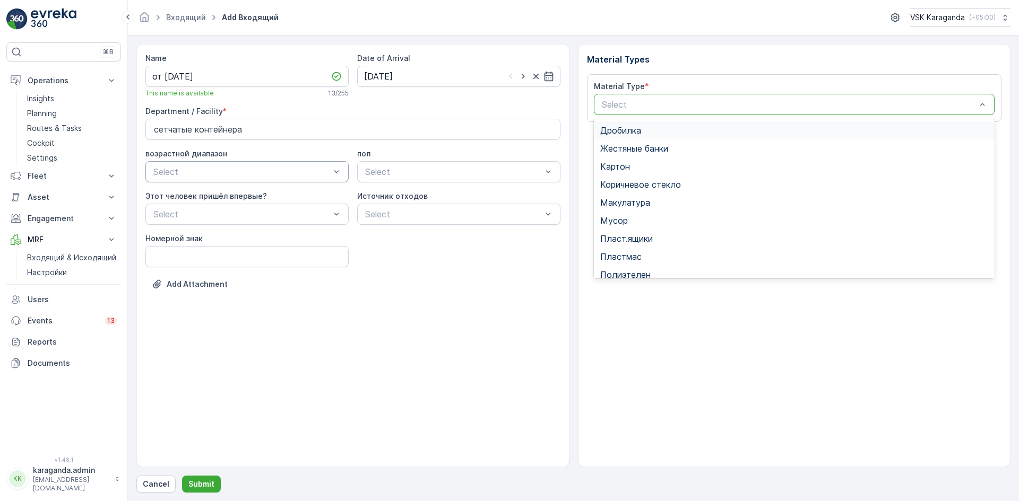
click at [672, 105] on div at bounding box center [789, 105] width 377 height 10
click at [626, 167] on span "Картон" at bounding box center [615, 167] width 30 height 10
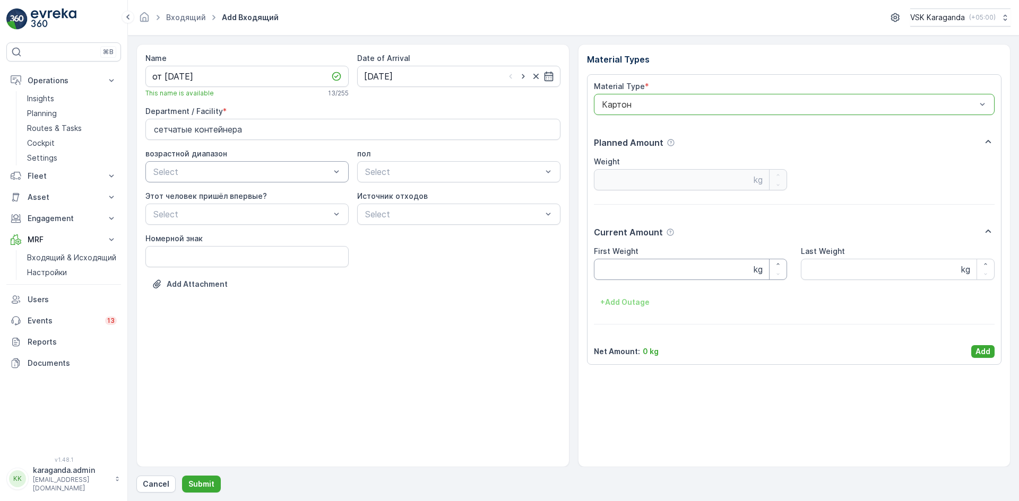
click at [632, 270] on Weight "First Weight" at bounding box center [691, 269] width 194 height 21
type Weight "2545"
click at [987, 353] on p "Add" at bounding box center [982, 351] width 15 height 11
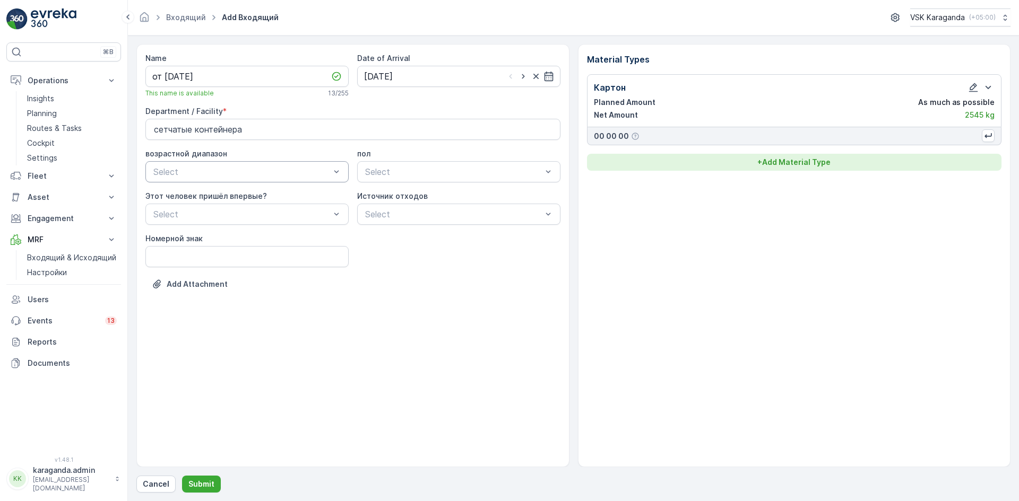
click at [783, 169] on button "+ Add Material Type" at bounding box center [794, 162] width 415 height 17
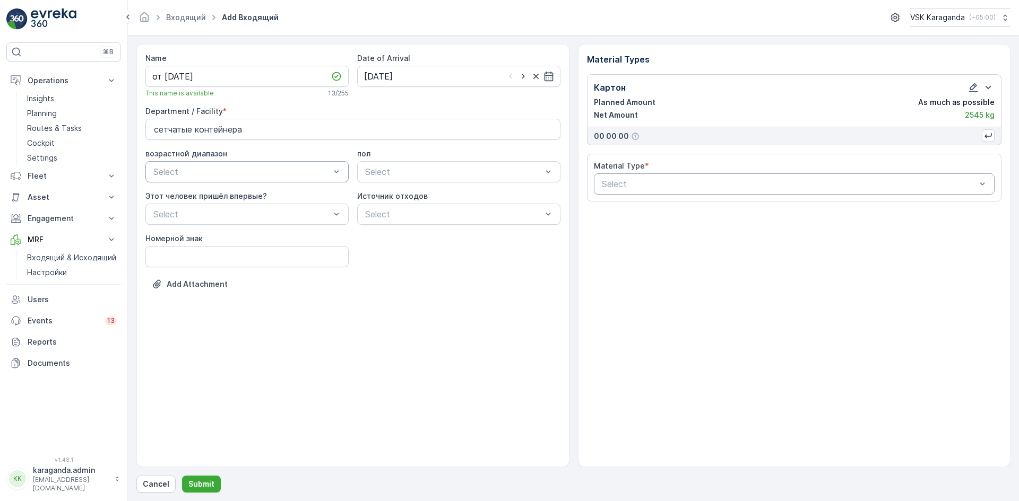
drag, startPoint x: 657, startPoint y: 179, endPoint x: 662, endPoint y: 182, distance: 5.5
click at [659, 179] on div at bounding box center [789, 184] width 377 height 10
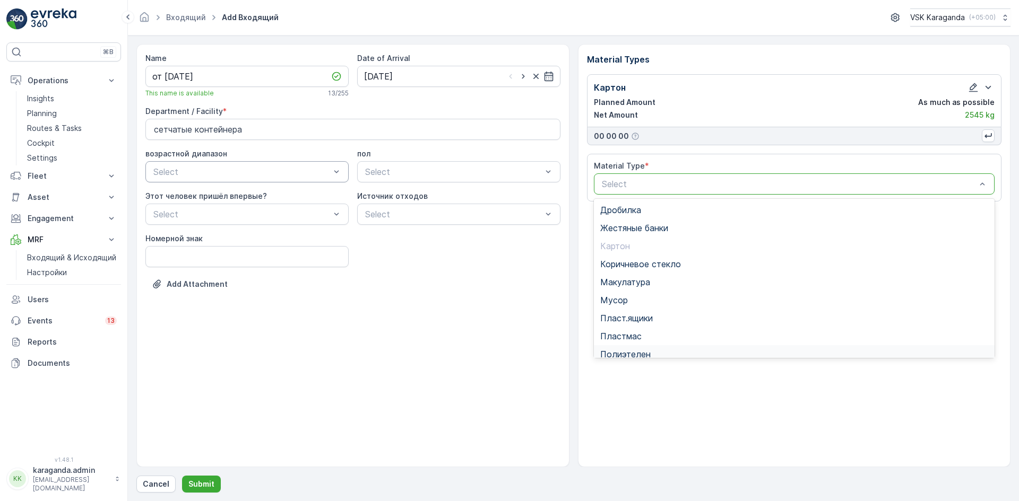
click at [637, 350] on span "Полиэтелен" at bounding box center [625, 355] width 50 height 10
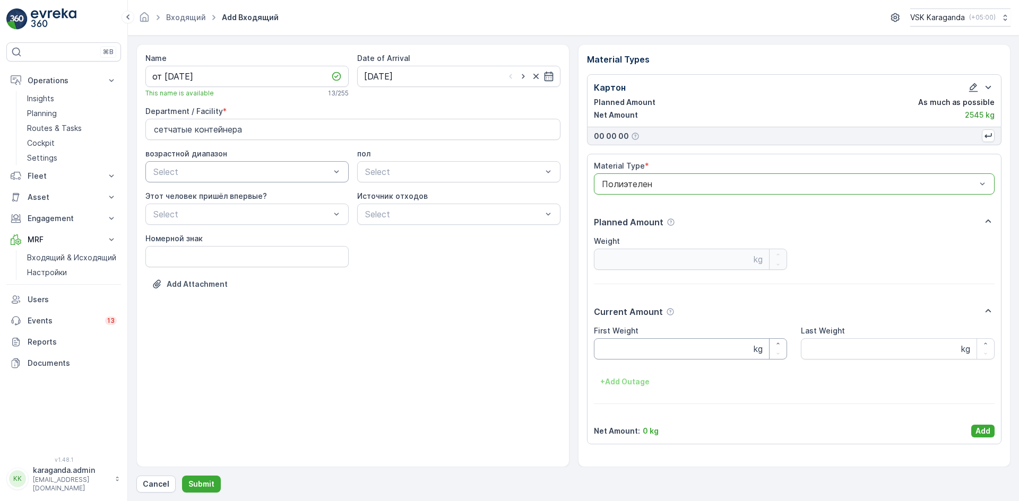
click at [632, 340] on Weight "First Weight" at bounding box center [691, 348] width 194 height 21
type Weight "305"
drag, startPoint x: 984, startPoint y: 429, endPoint x: 988, endPoint y: 432, distance: 5.5
click at [984, 430] on p "Add" at bounding box center [982, 431] width 15 height 11
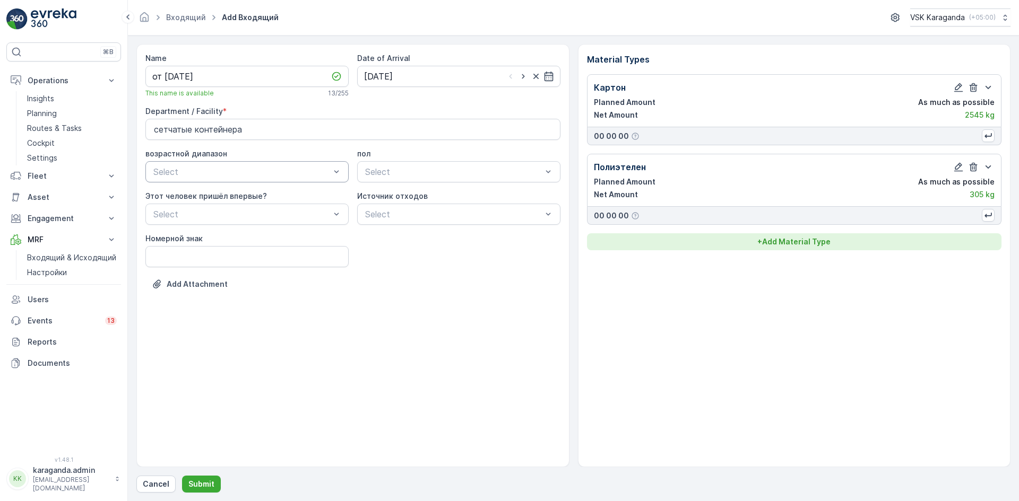
click at [814, 246] on p "+ Add Material Type" at bounding box center [793, 242] width 73 height 11
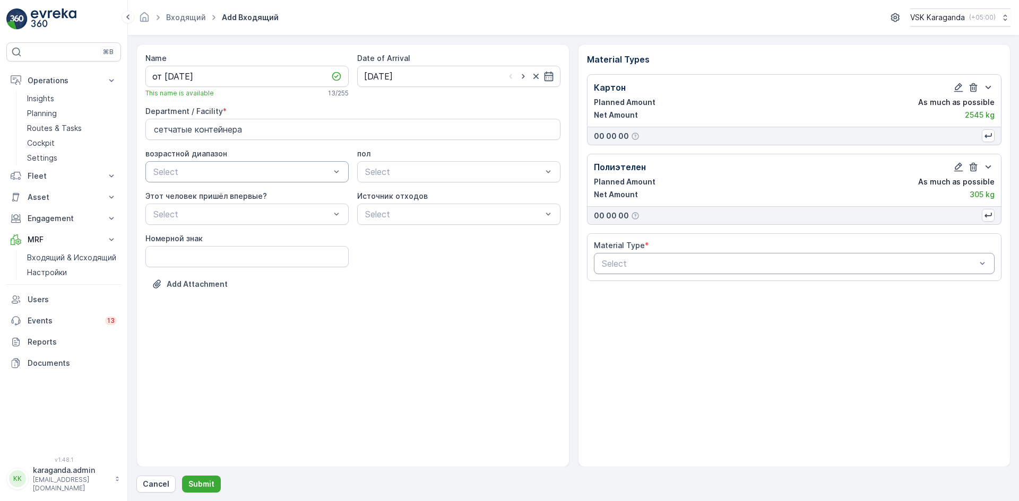
click at [763, 267] on div at bounding box center [789, 264] width 377 height 10
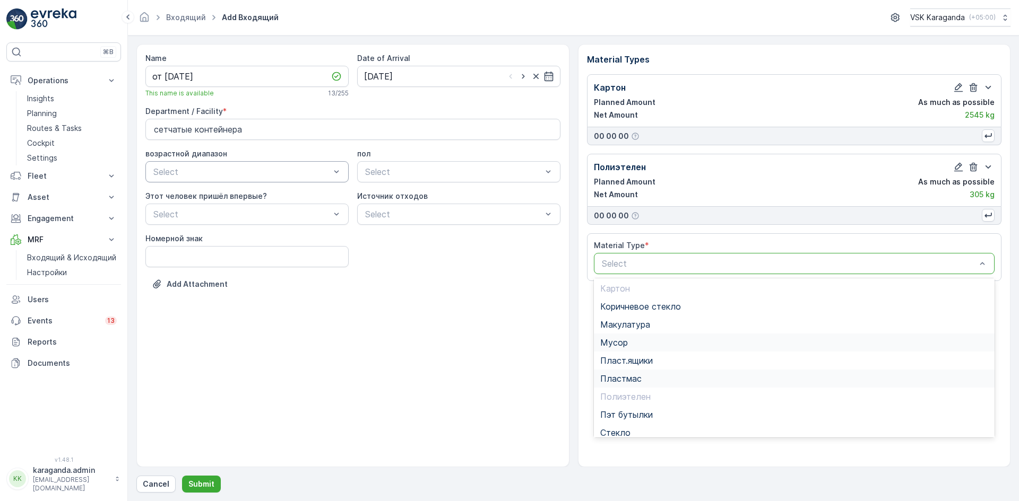
scroll to position [53, 0]
click at [619, 404] on span "Пэт бутылки" at bounding box center [626, 399] width 53 height 10
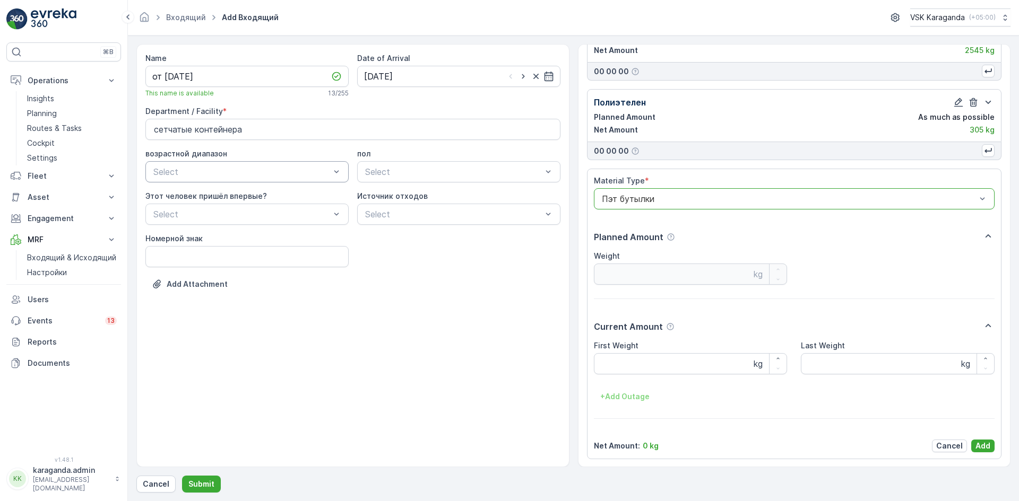
scroll to position [66, 0]
click at [625, 368] on Weight "First Weight" at bounding box center [691, 362] width 194 height 21
type Weight "401"
click at [979, 440] on p "Add" at bounding box center [982, 445] width 15 height 11
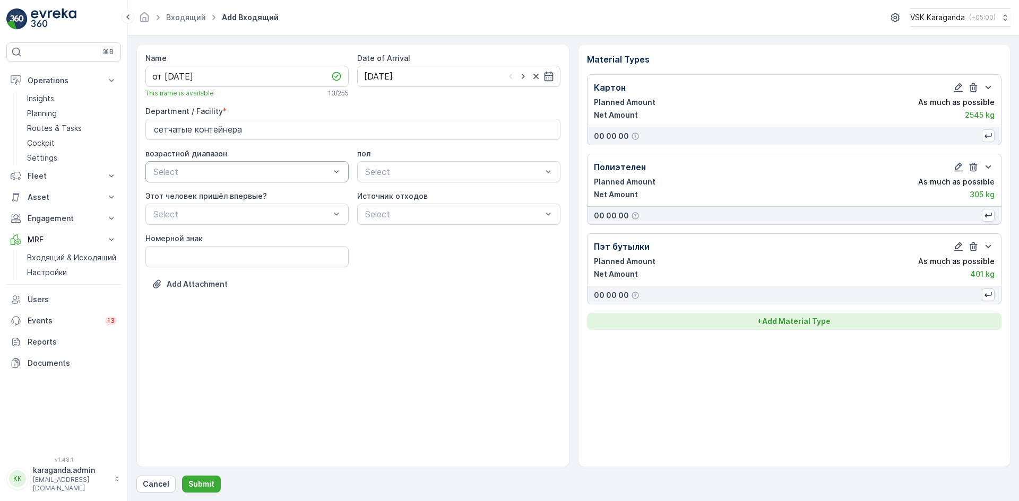
click at [780, 321] on p "+ Add Material Type" at bounding box center [793, 321] width 73 height 11
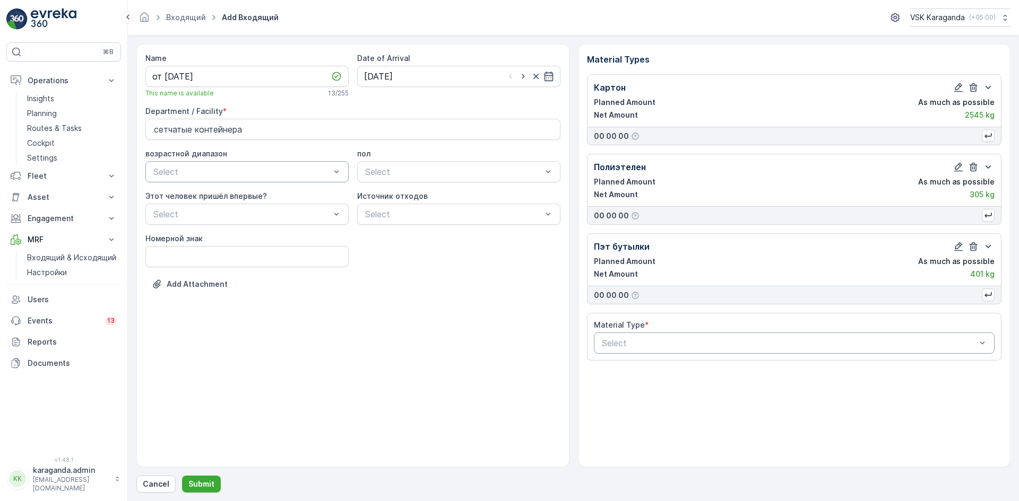
click at [676, 345] on div at bounding box center [789, 343] width 377 height 10
click at [628, 429] on span "Пласт.ящики" at bounding box center [626, 425] width 53 height 10
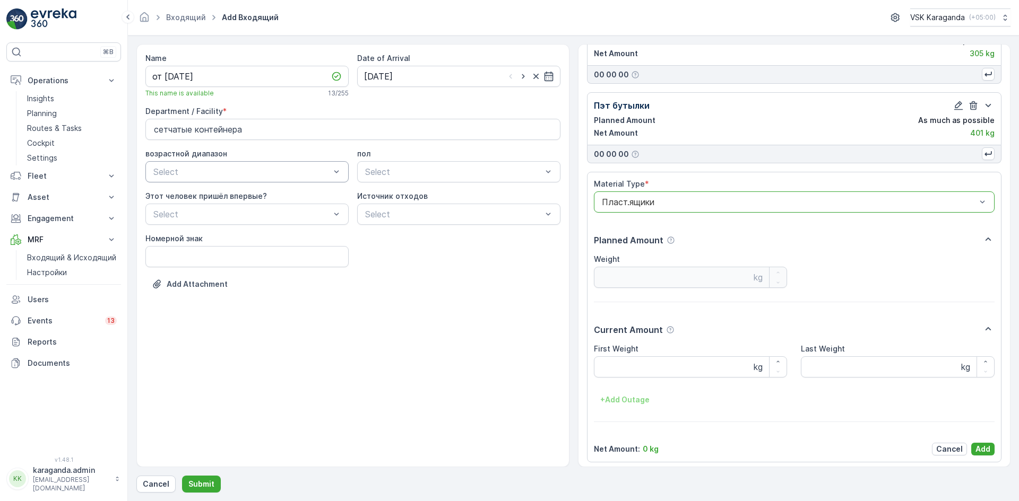
scroll to position [145, 0]
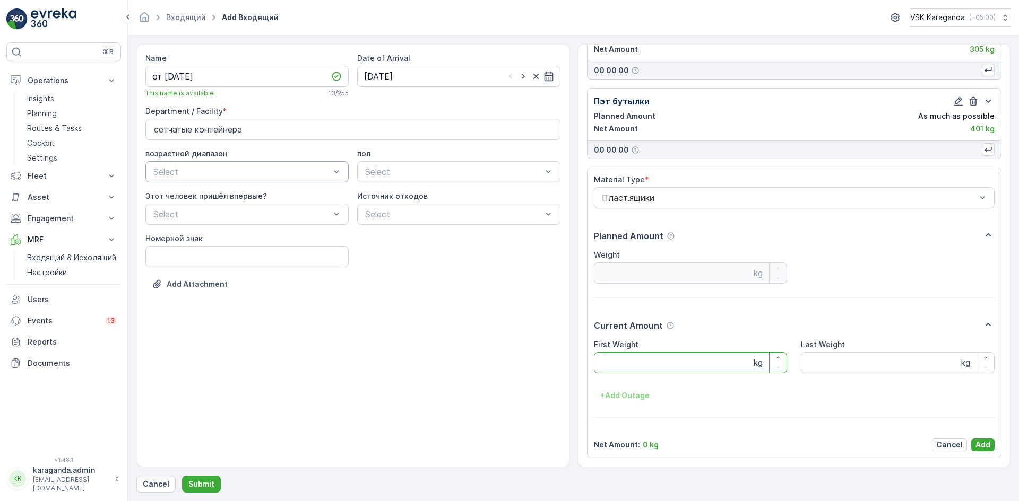
click at [633, 358] on Weight "First Weight" at bounding box center [691, 362] width 194 height 21
type Weight "200"
click at [982, 444] on p "Add" at bounding box center [982, 445] width 15 height 11
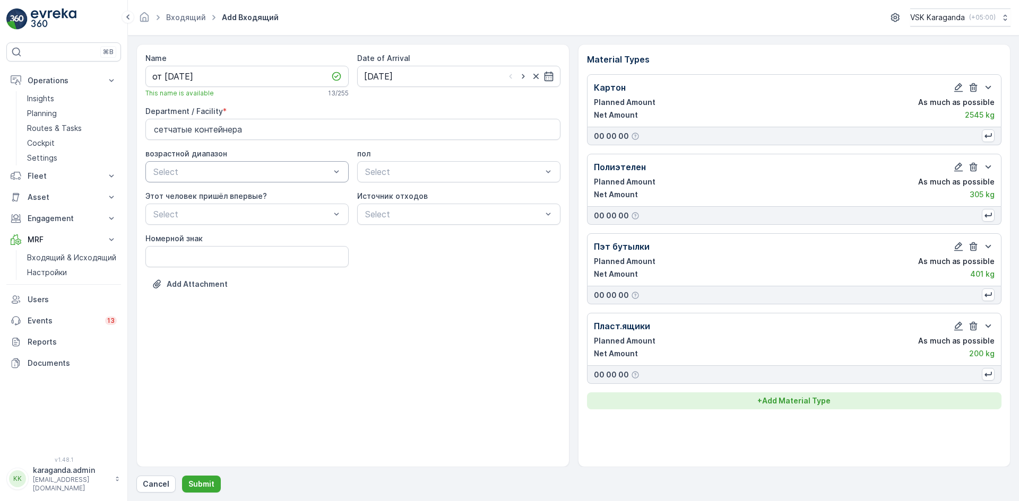
click at [775, 404] on p "+ Add Material Type" at bounding box center [793, 401] width 73 height 11
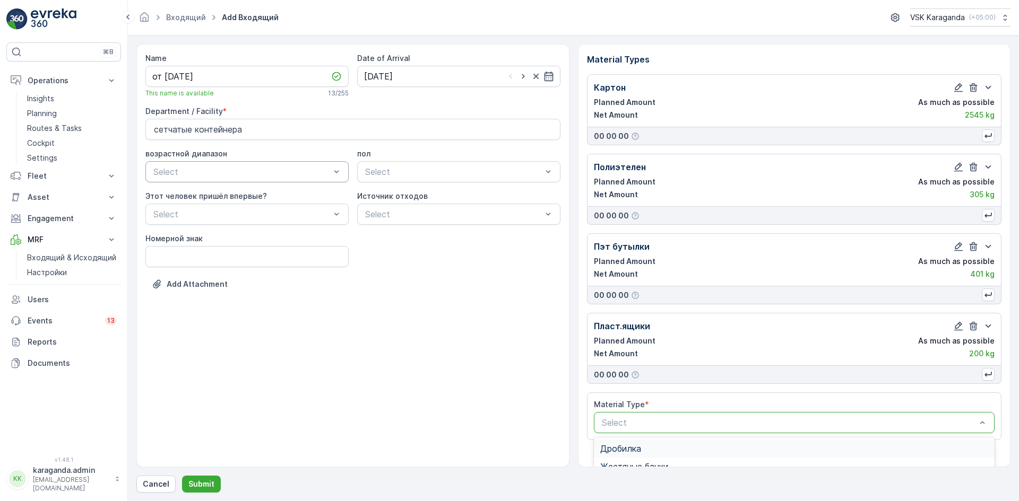
click at [783, 419] on div at bounding box center [789, 423] width 377 height 10
click at [652, 457] on div "Дробилка" at bounding box center [794, 449] width 401 height 18
click at [657, 422] on div at bounding box center [789, 423] width 377 height 10
click at [644, 452] on div "Жестяные банки" at bounding box center [794, 458] width 401 height 18
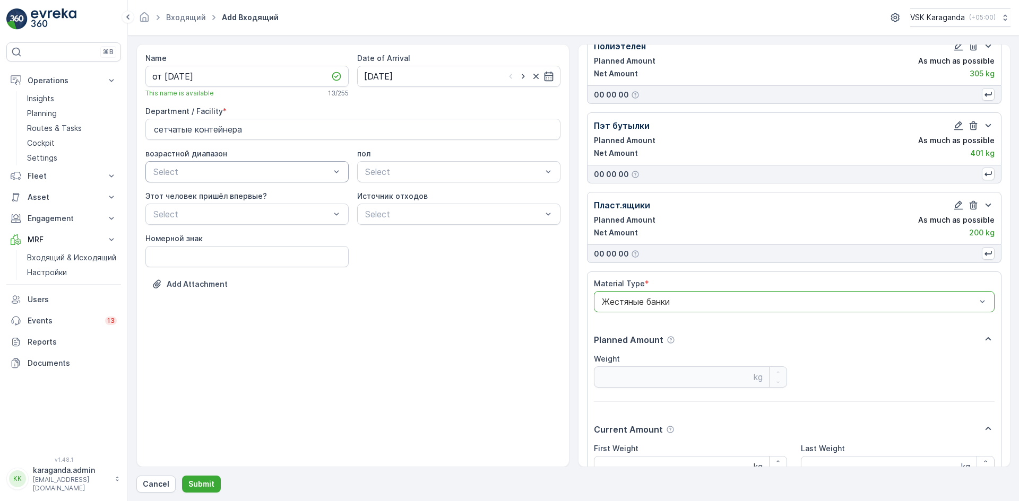
scroll to position [225, 0]
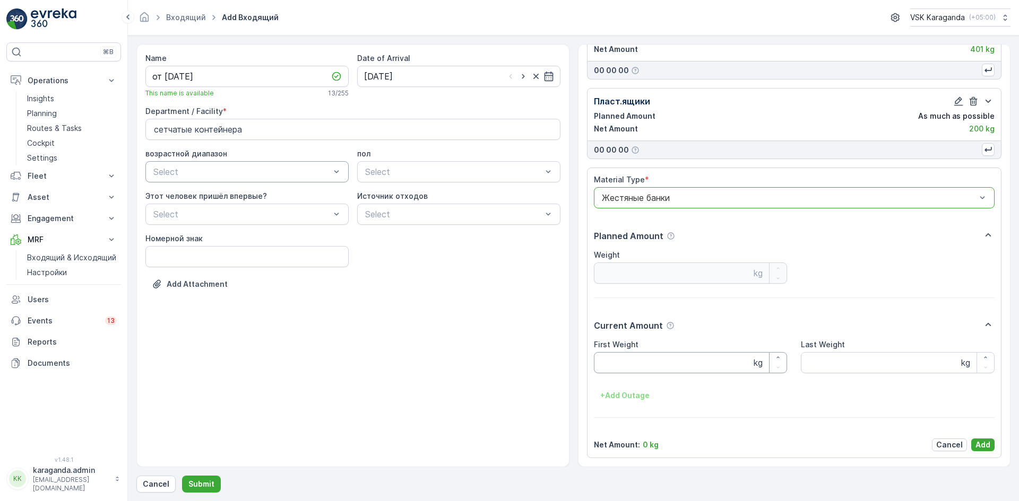
click at [628, 361] on Weight "First Weight" at bounding box center [691, 362] width 194 height 21
type Weight "15"
click at [981, 441] on p "Add" at bounding box center [982, 445] width 15 height 11
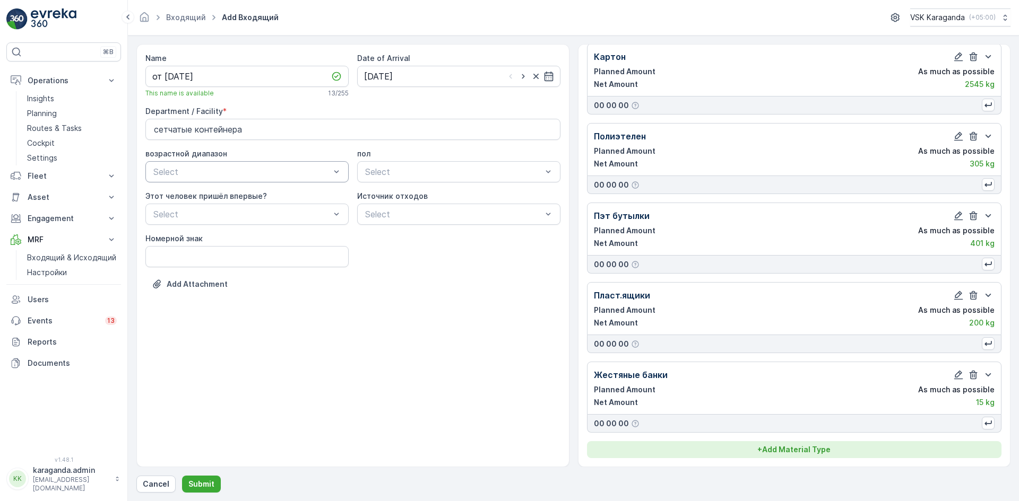
click at [789, 449] on p "+ Add Material Type" at bounding box center [793, 450] width 73 height 11
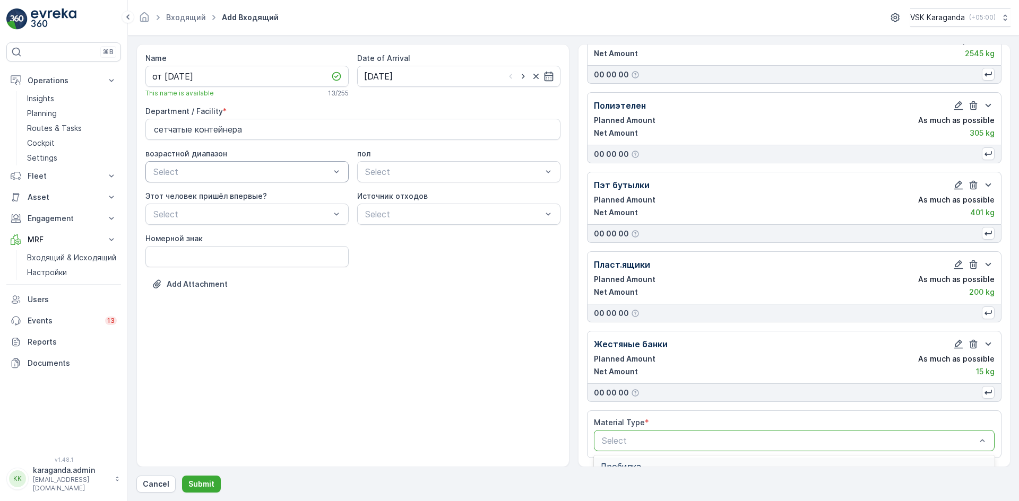
click at [691, 440] on div at bounding box center [789, 441] width 377 height 10
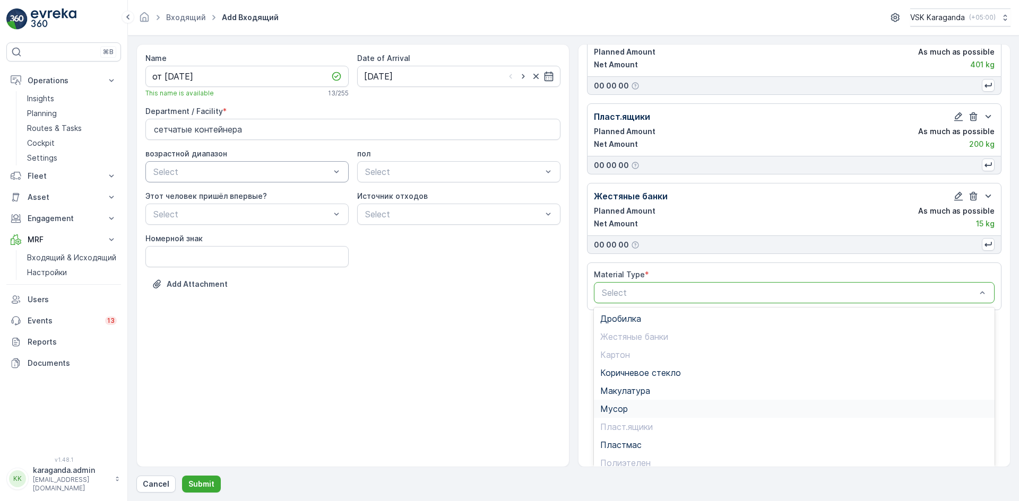
scroll to position [62, 0]
click at [629, 386] on span "Пластмас" at bounding box center [620, 384] width 41 height 10
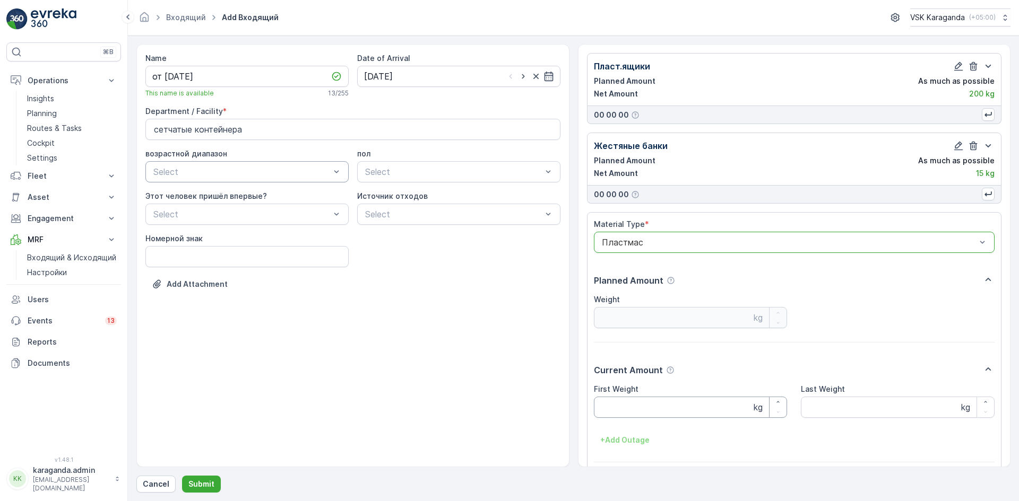
scroll to position [305, 0]
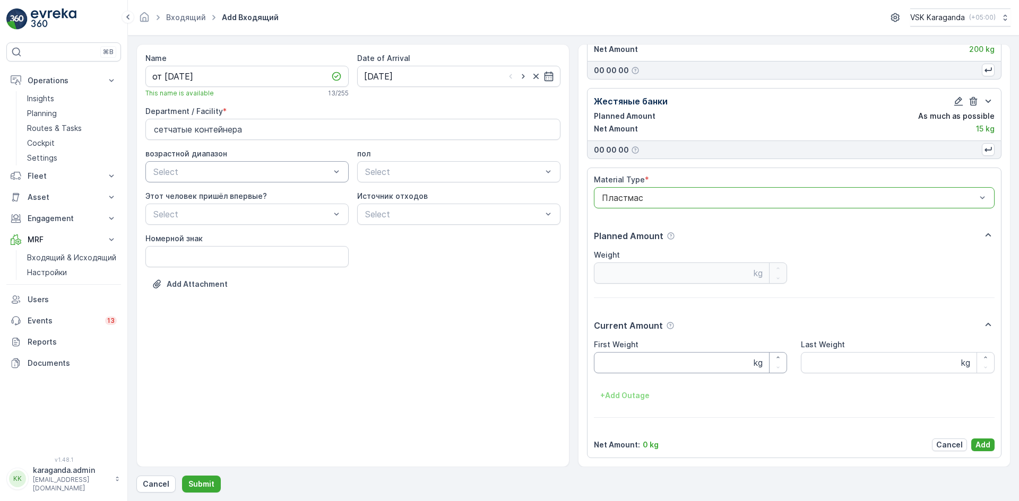
click at [622, 360] on Weight "First Weight" at bounding box center [691, 362] width 194 height 21
type Weight "72.3"
click at [978, 439] on button "Add" at bounding box center [982, 445] width 23 height 13
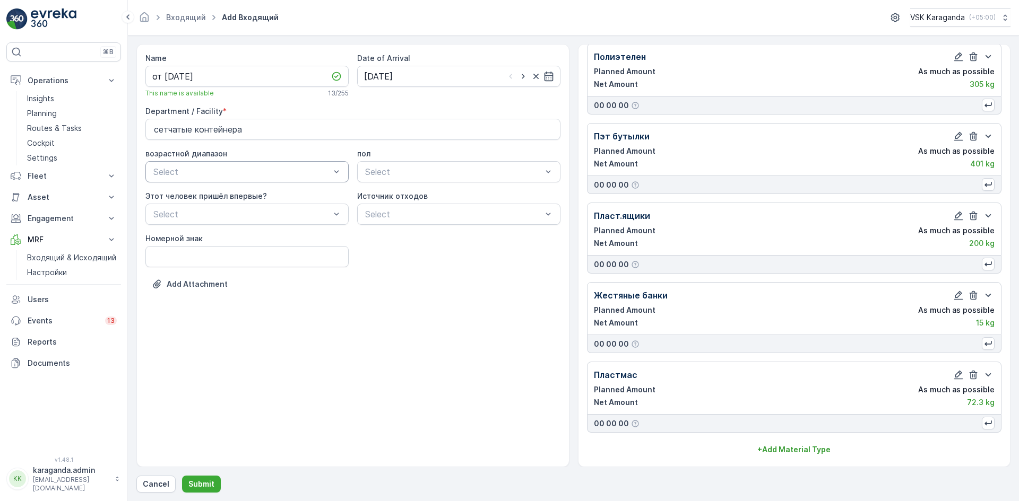
scroll to position [110, 0]
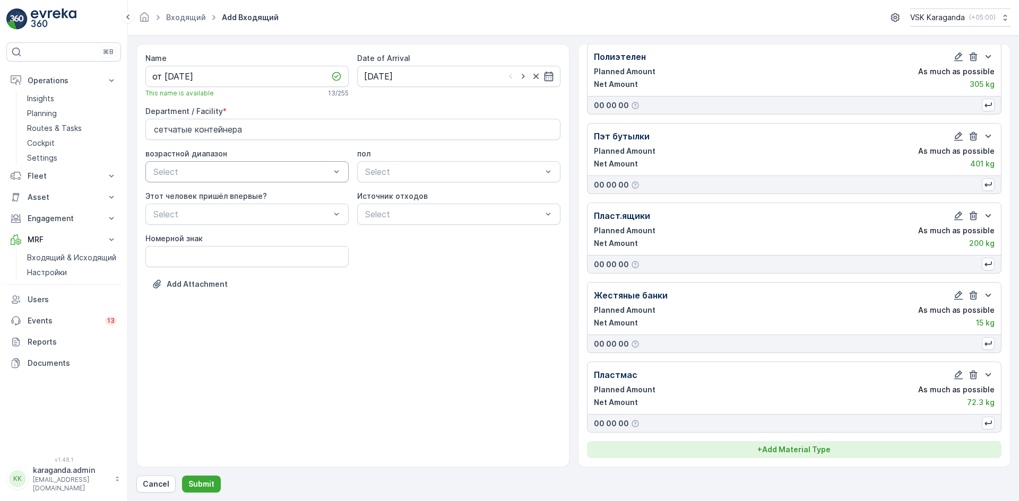
click at [781, 454] on p "+ Add Material Type" at bounding box center [793, 450] width 73 height 11
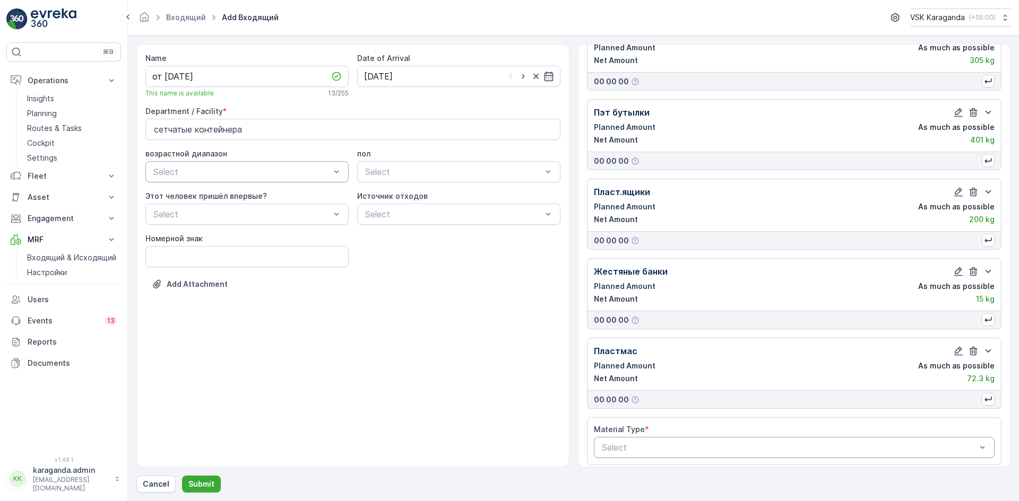
scroll to position [141, 0]
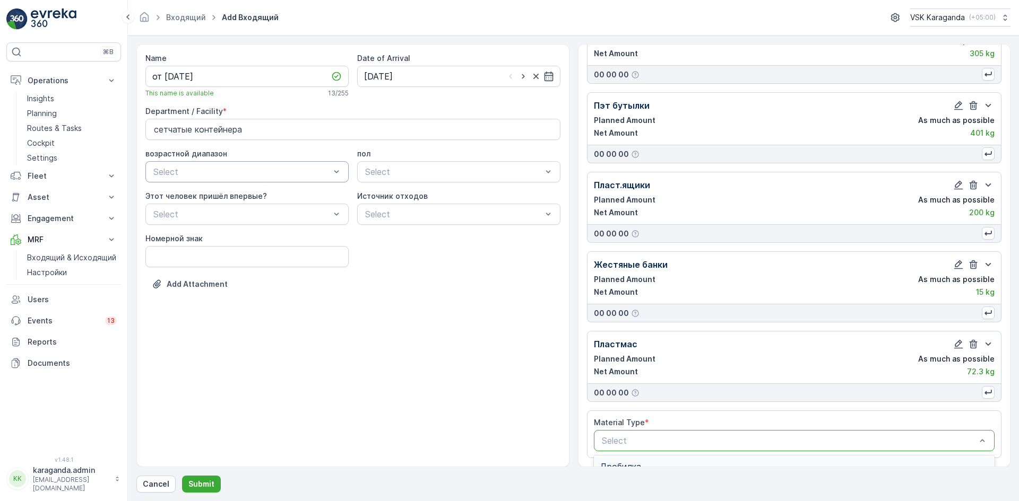
drag, startPoint x: 718, startPoint y: 446, endPoint x: 733, endPoint y: 446, distance: 14.9
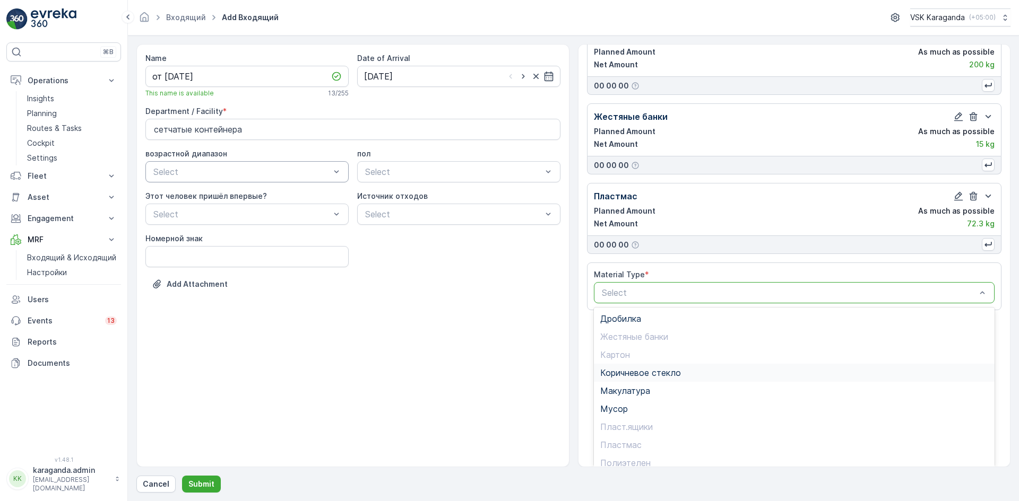
scroll to position [62, 0]
click at [619, 436] on span "Стекло" at bounding box center [615, 438] width 30 height 10
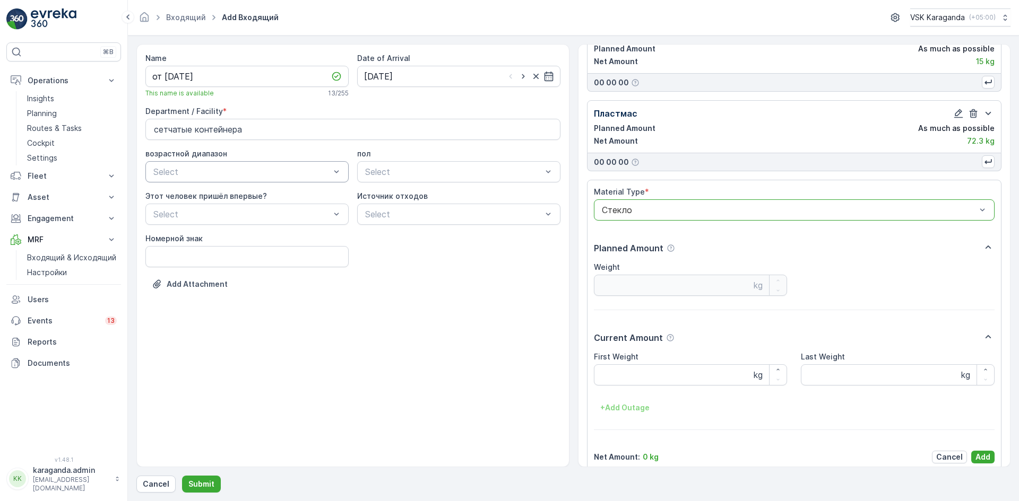
scroll to position [384, 0]
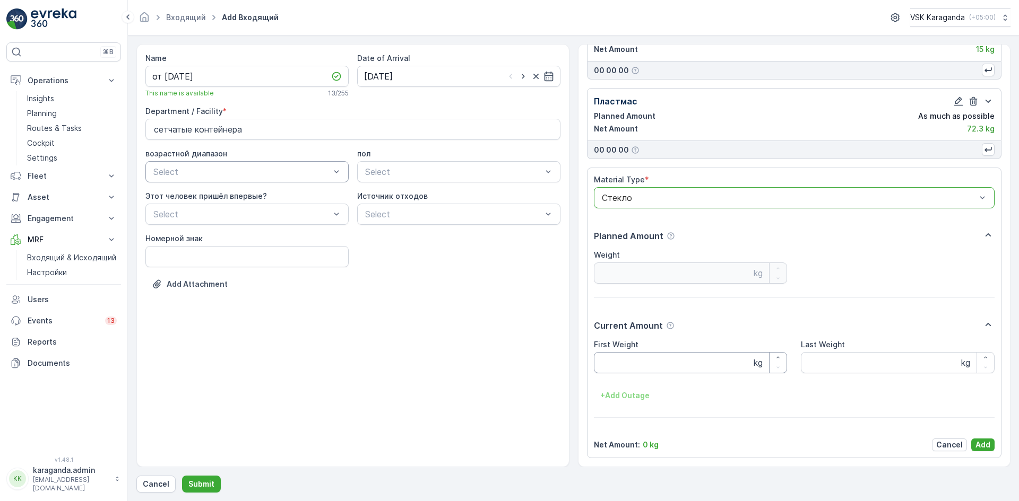
click at [618, 358] on Weight "First Weight" at bounding box center [691, 362] width 194 height 21
type Weight "192"
click at [981, 446] on p "Add" at bounding box center [982, 445] width 15 height 11
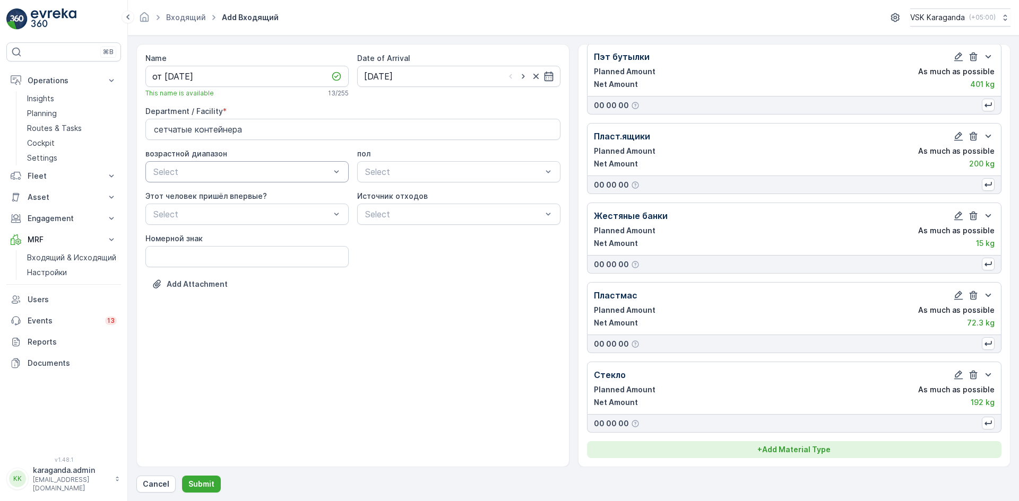
click at [819, 445] on button "+ Add Material Type" at bounding box center [794, 449] width 415 height 17
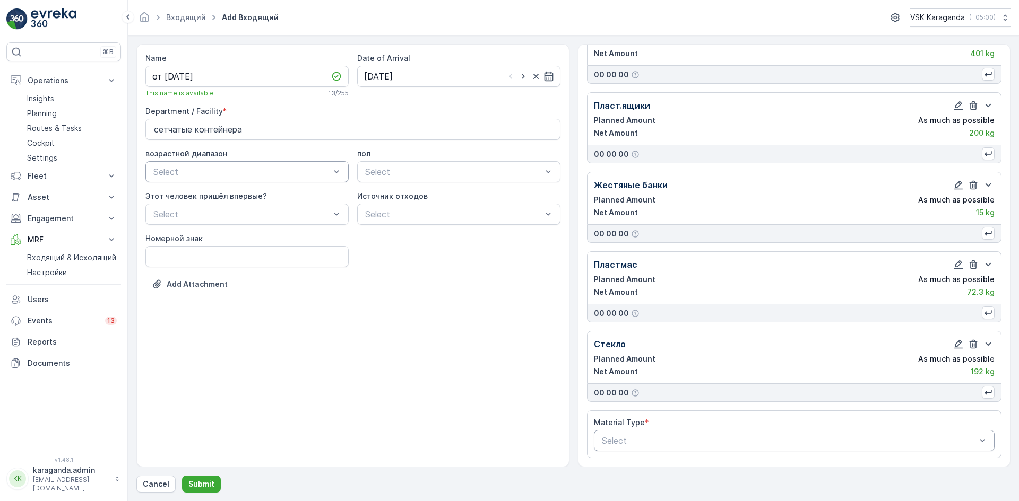
click at [645, 441] on div at bounding box center [789, 441] width 377 height 10
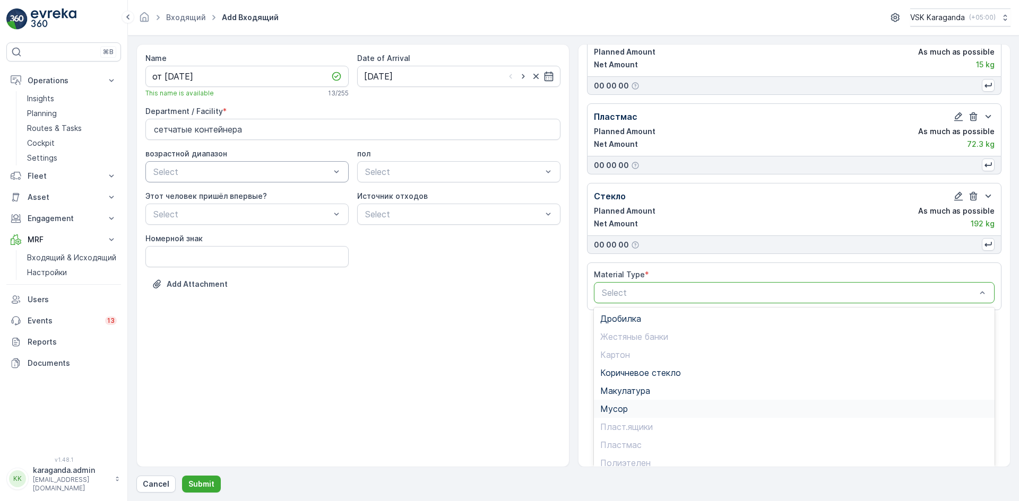
click at [613, 405] on span "Мусор" at bounding box center [614, 409] width 28 height 10
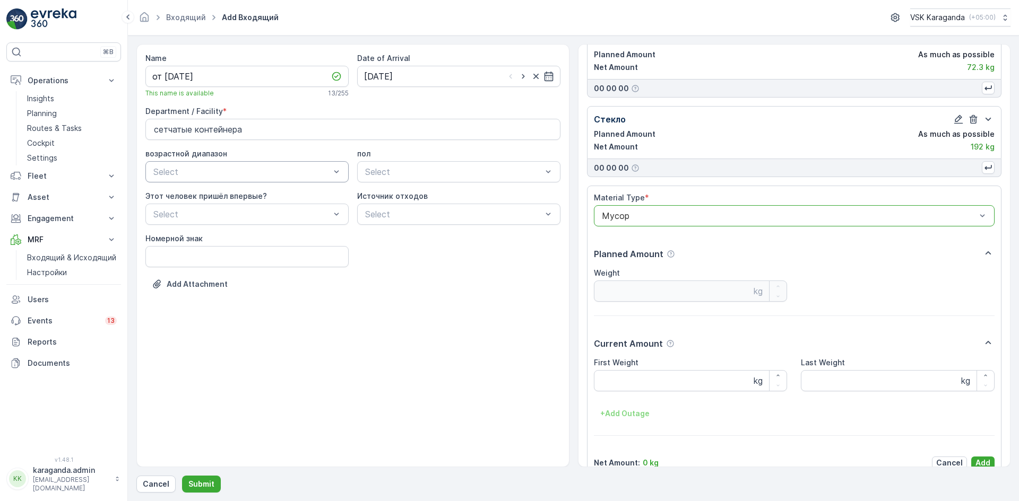
scroll to position [464, 0]
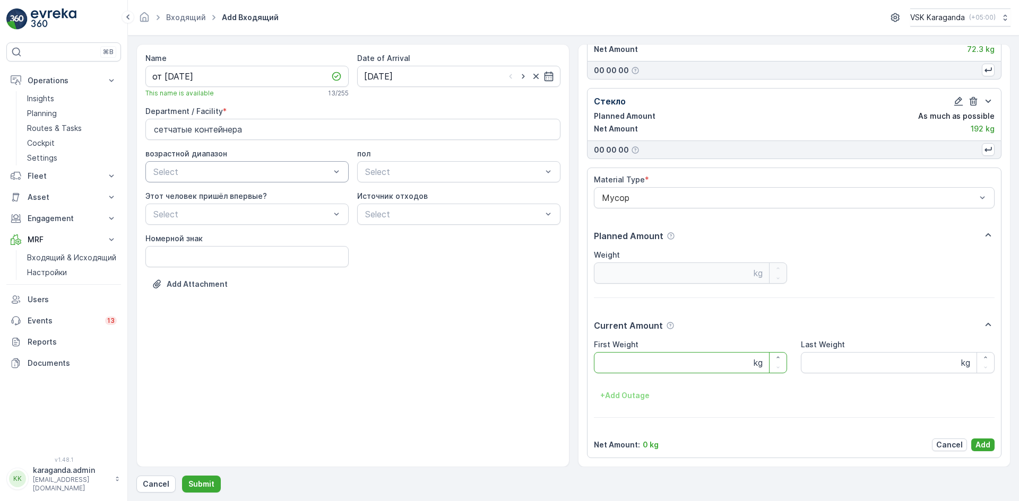
click at [633, 366] on Weight "First Weight" at bounding box center [691, 362] width 194 height 21
type Weight "2559"
click at [980, 439] on button "Add" at bounding box center [982, 445] width 23 height 13
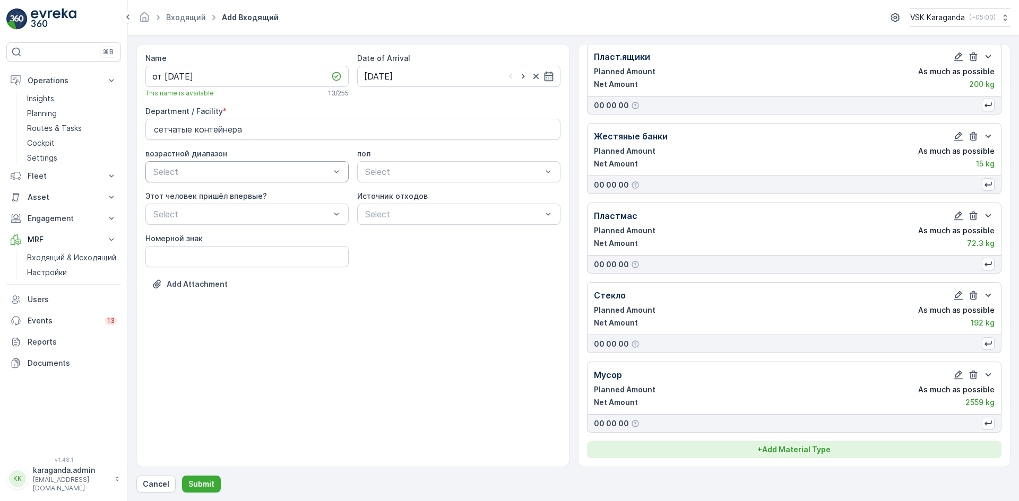
click at [818, 446] on p "+ Add Material Type" at bounding box center [793, 450] width 73 height 11
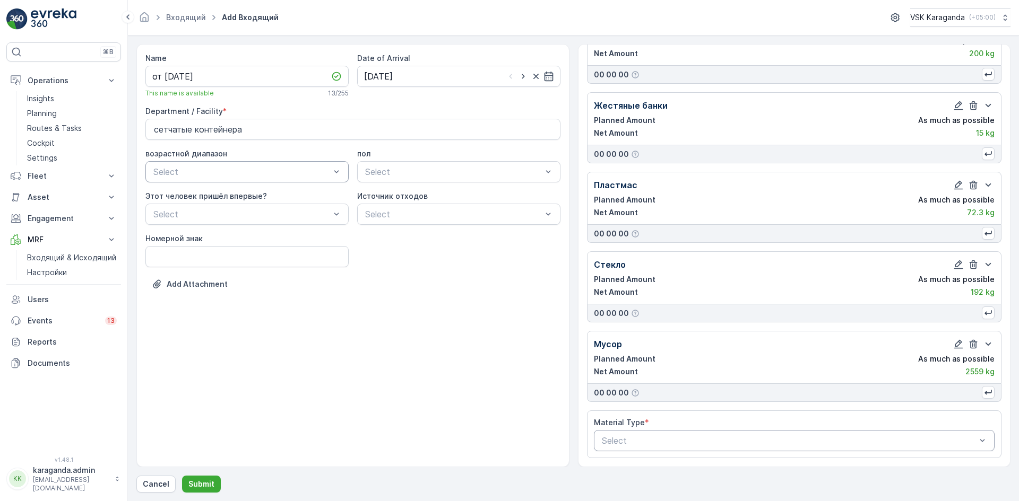
click at [702, 439] on div at bounding box center [789, 441] width 377 height 10
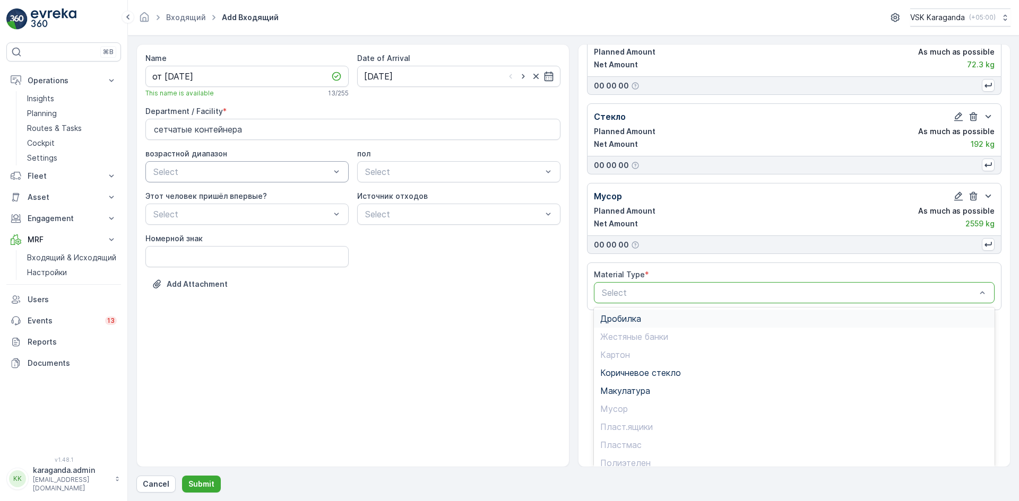
drag, startPoint x: 610, startPoint y: 312, endPoint x: 615, endPoint y: 315, distance: 6.6
click at [610, 312] on div "Дробилка" at bounding box center [794, 319] width 401 height 18
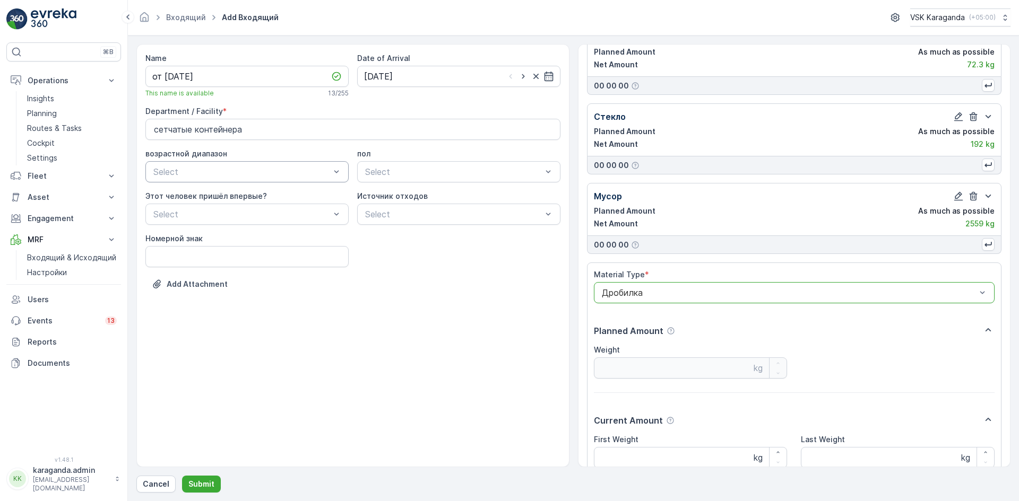
scroll to position [543, 0]
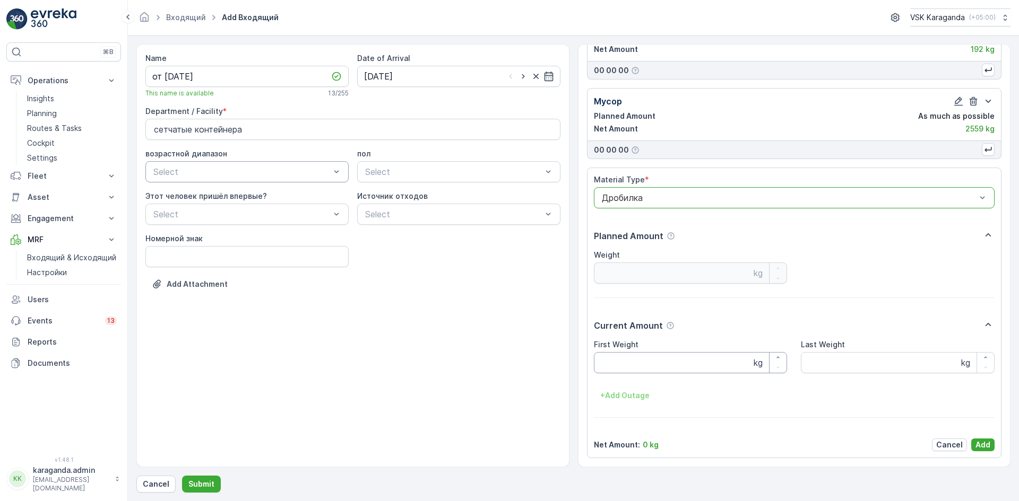
drag, startPoint x: 627, startPoint y: 364, endPoint x: 630, endPoint y: 372, distance: 7.9
click at [627, 366] on Weight "First Weight" at bounding box center [691, 362] width 194 height 21
type Weight "322"
click at [985, 442] on p "Add" at bounding box center [982, 445] width 15 height 11
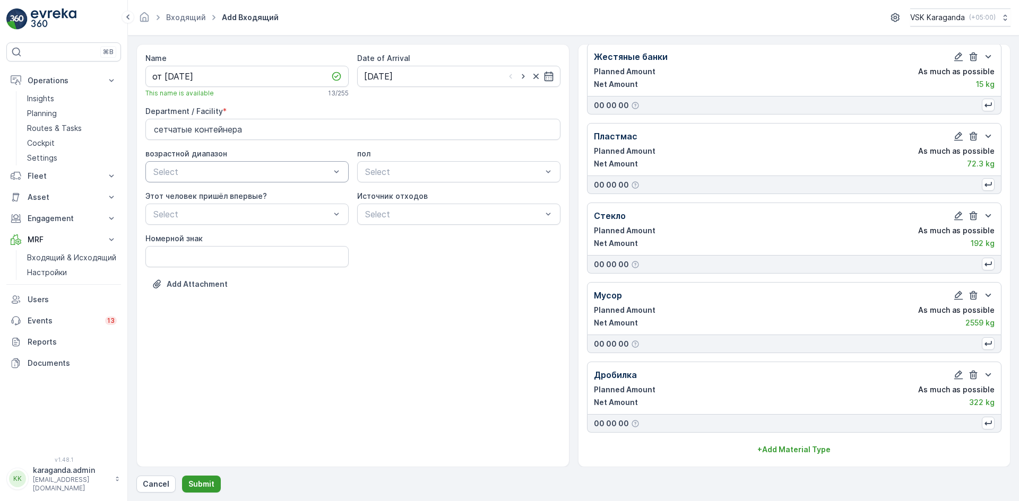
click at [197, 482] on p "Submit" at bounding box center [201, 484] width 26 height 11
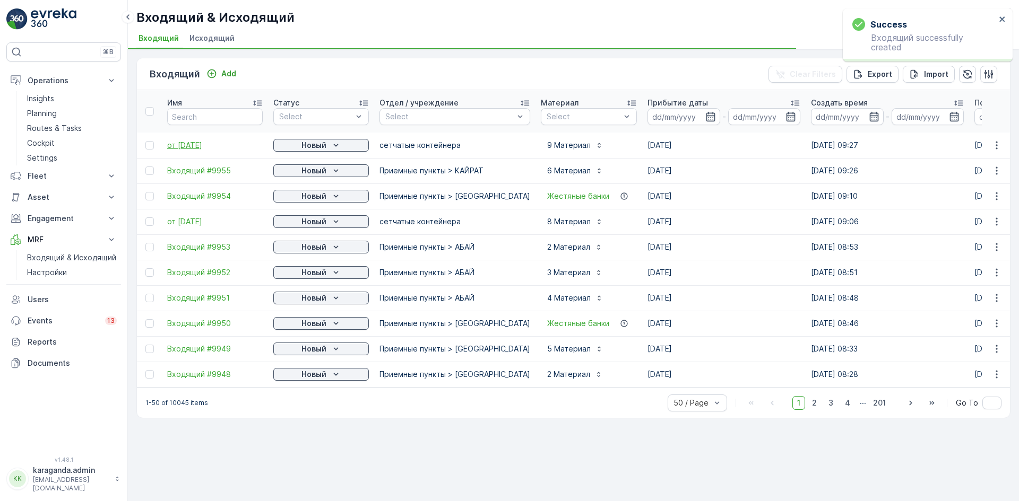
click at [189, 147] on span "от [DATE]" at bounding box center [215, 145] width 96 height 11
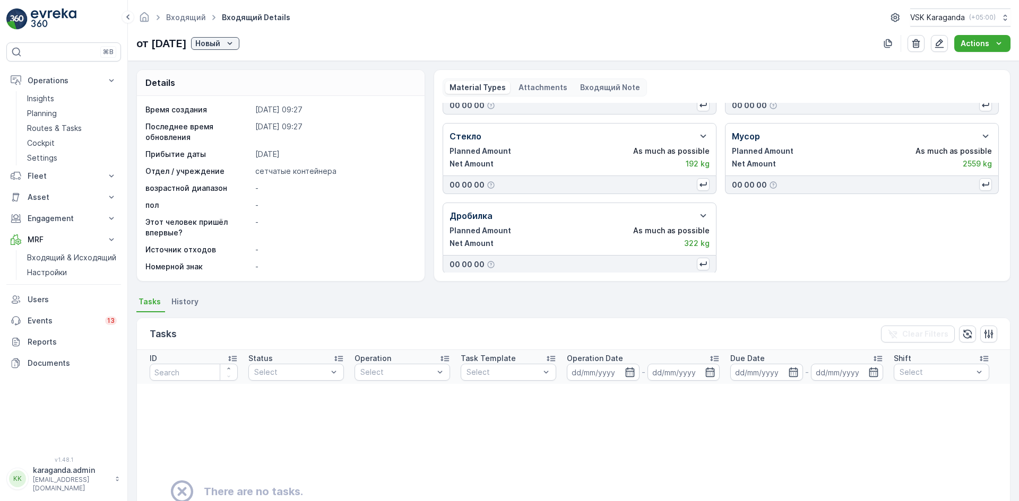
scroll to position [220, 0]
click at [220, 42] on p "Новый" at bounding box center [207, 43] width 25 height 11
click at [242, 75] on span "подтвердить" at bounding box center [242, 74] width 49 height 11
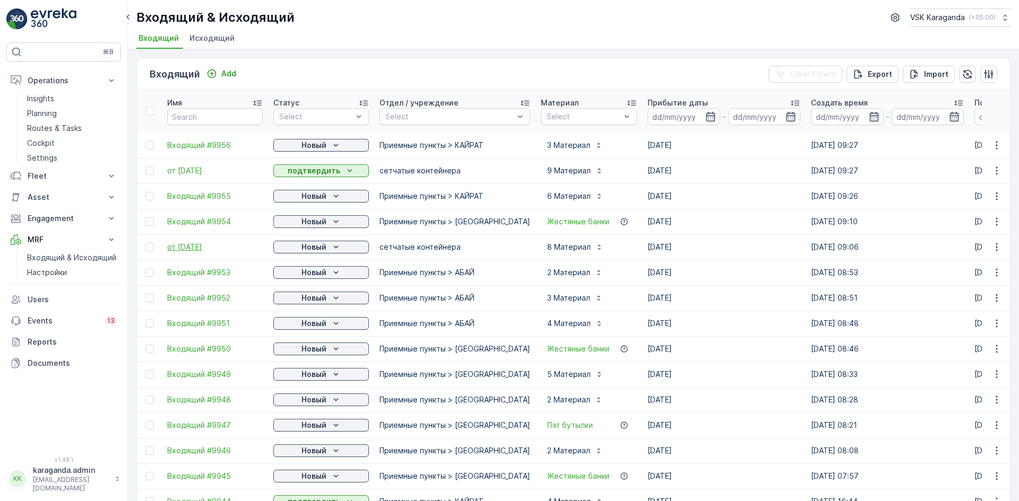
click at [200, 244] on span "от [DATE]" at bounding box center [215, 247] width 96 height 11
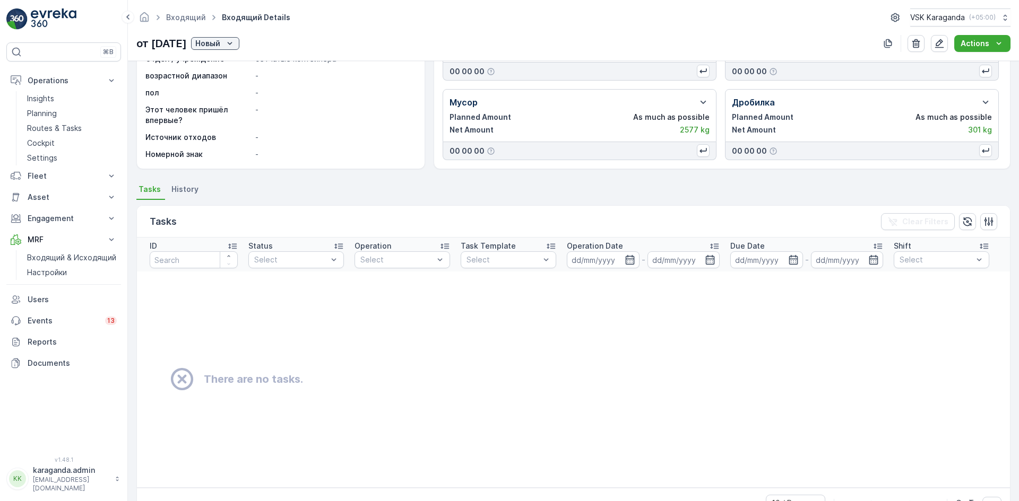
scroll to position [149, 0]
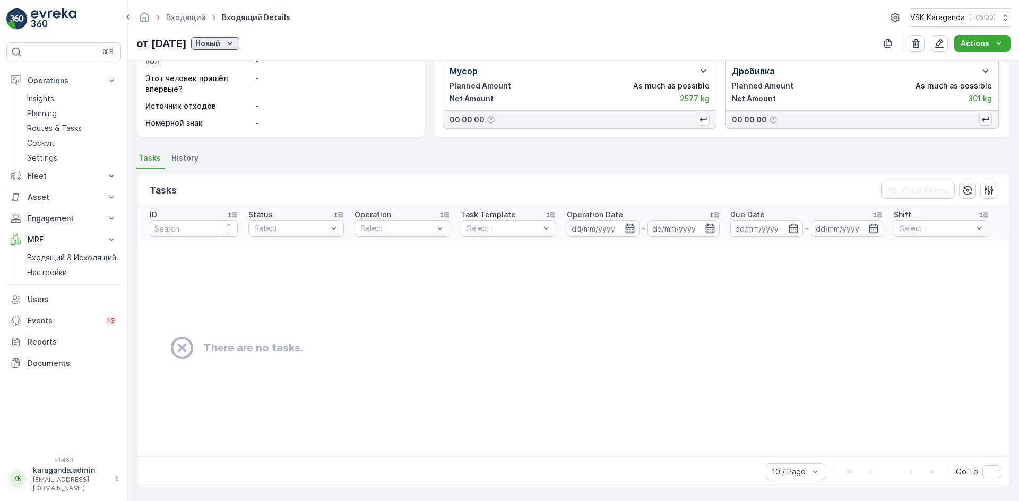
click at [220, 46] on p "Новый" at bounding box center [207, 43] width 25 height 11
click at [243, 72] on span "подтвердить" at bounding box center [244, 74] width 49 height 11
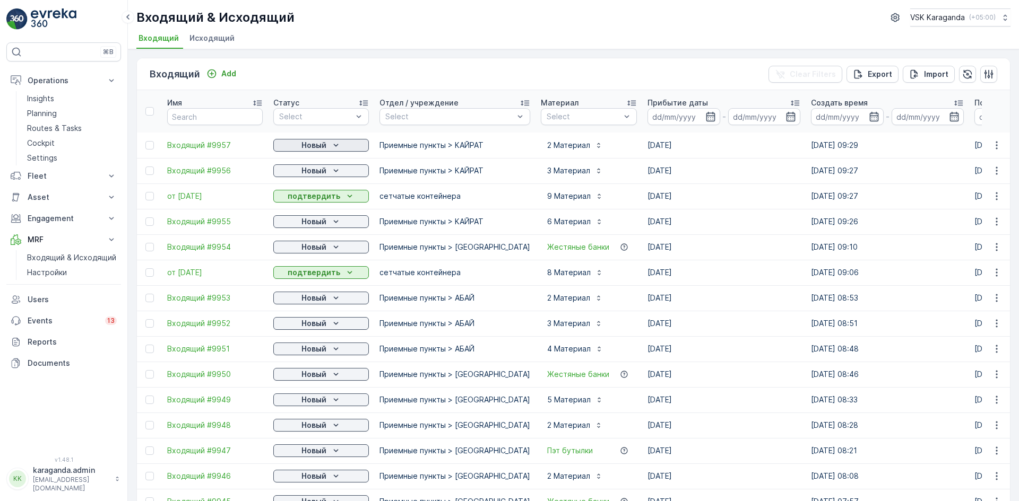
click at [331, 149] on icon "Новый" at bounding box center [336, 145] width 11 height 11
click at [319, 177] on span "подтвердить" at bounding box center [304, 176] width 49 height 11
click at [328, 170] on div "Новый" at bounding box center [320, 171] width 87 height 11
click at [323, 202] on span "подтвердить" at bounding box center [304, 201] width 49 height 11
click at [320, 221] on p "Новый" at bounding box center [313, 221] width 25 height 11
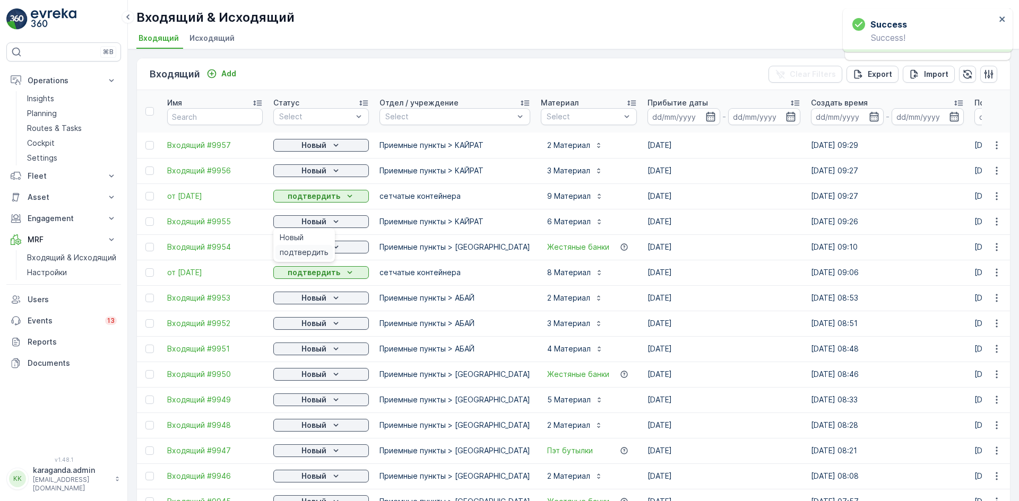
click at [314, 251] on span "подтвердить" at bounding box center [304, 252] width 49 height 11
click at [310, 279] on span "подтвердить" at bounding box center [304, 278] width 49 height 11
click at [317, 302] on p "Новый" at bounding box center [313, 298] width 25 height 11
click at [311, 329] on span "подтвердить" at bounding box center [304, 329] width 49 height 11
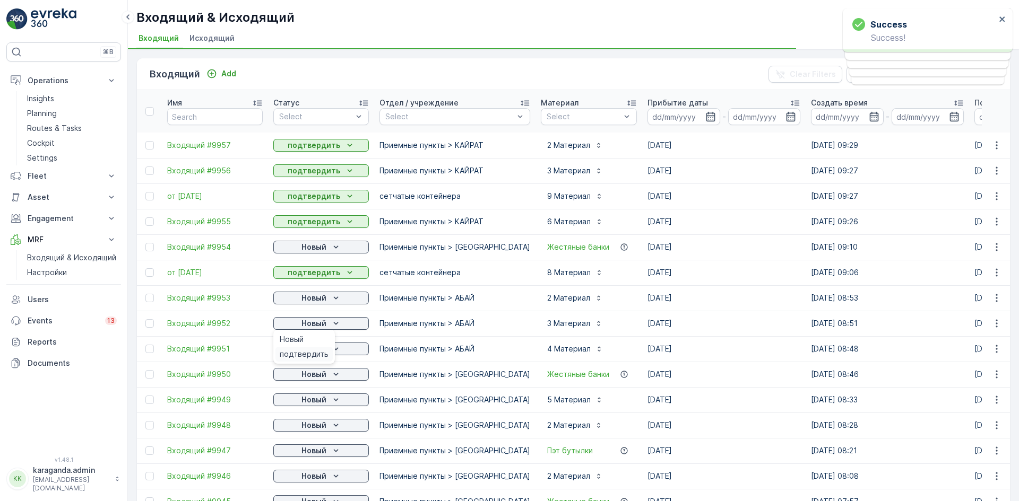
click at [309, 355] on span "подтвердить" at bounding box center [304, 354] width 49 height 11
click at [310, 349] on p "Новый" at bounding box center [313, 349] width 25 height 11
click at [316, 377] on span "подтвердить" at bounding box center [304, 380] width 49 height 11
click at [322, 378] on p "Новый" at bounding box center [313, 374] width 25 height 11
click at [305, 401] on span "подтвердить" at bounding box center [304, 405] width 49 height 11
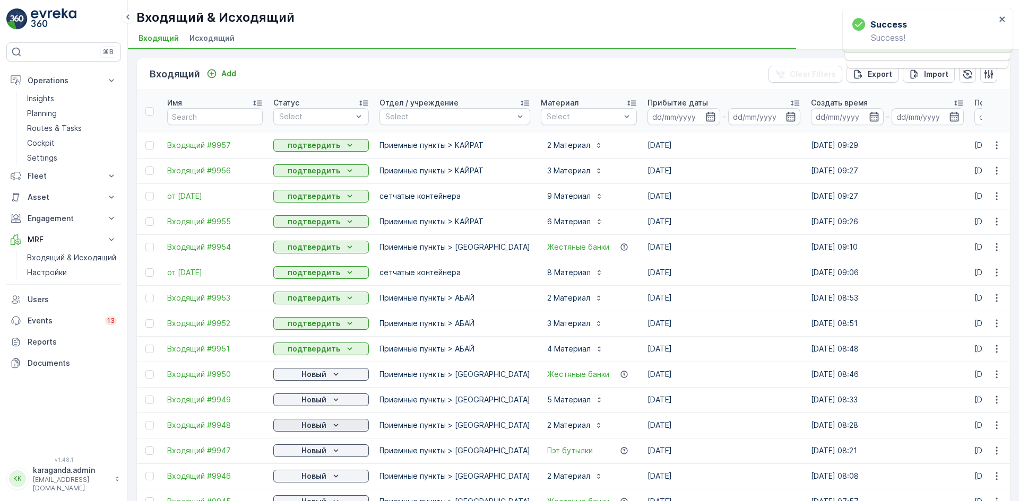
drag, startPoint x: 307, startPoint y: 424, endPoint x: 307, endPoint y: 431, distance: 6.9
click at [307, 427] on p "Новый" at bounding box center [313, 425] width 25 height 11
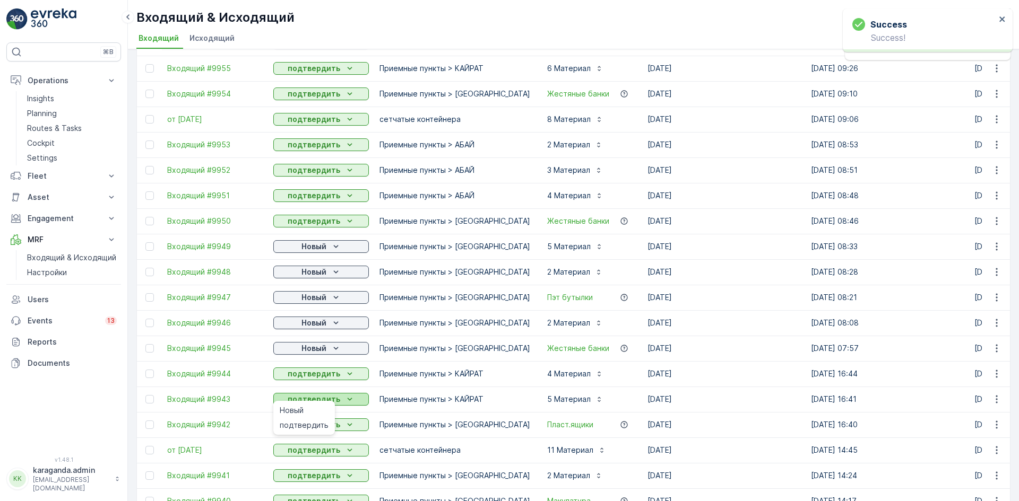
scroll to position [159, 0]
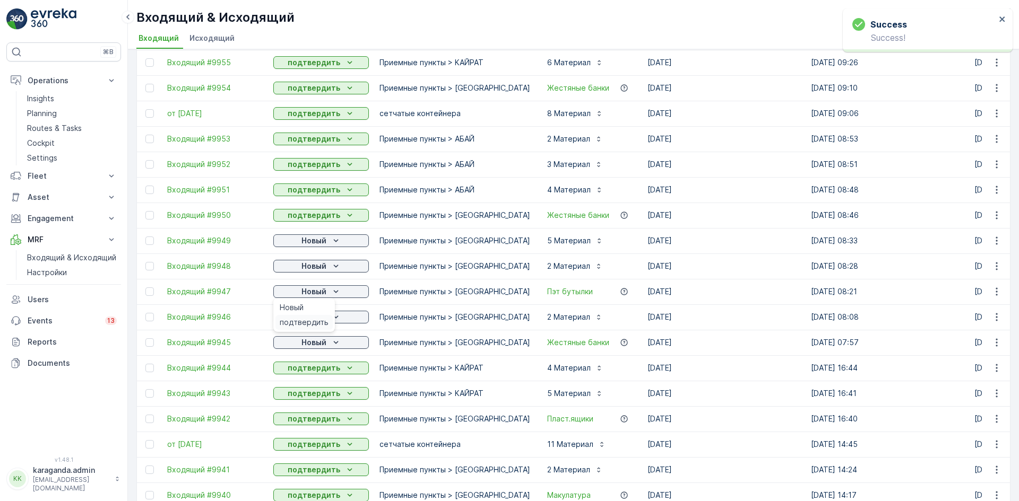
click at [307, 320] on span "подтвердить" at bounding box center [304, 322] width 49 height 11
click at [314, 320] on p "Новый" at bounding box center [313, 317] width 25 height 11
click at [308, 351] on span "подтвердить" at bounding box center [304, 348] width 49 height 11
click at [316, 341] on p "Новый" at bounding box center [313, 342] width 25 height 11
click at [309, 372] on span "подтвердить" at bounding box center [304, 373] width 49 height 11
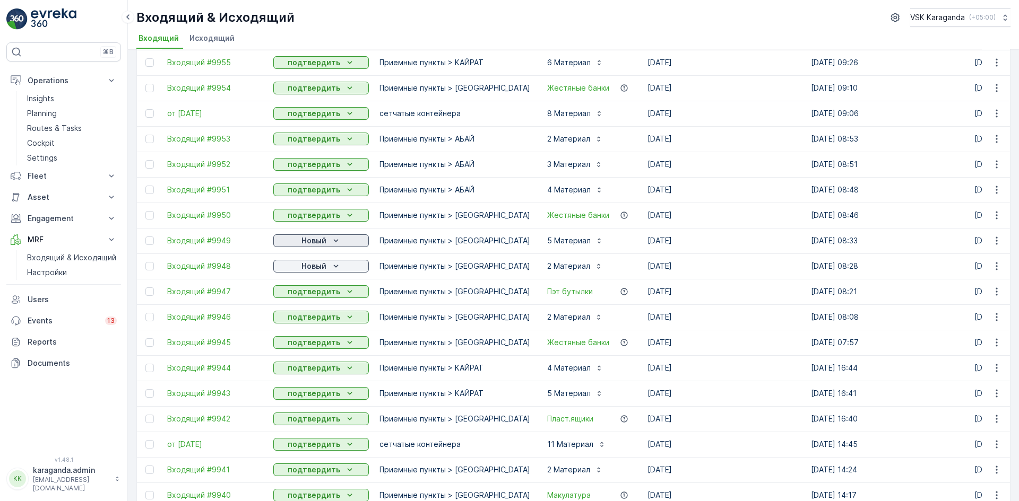
click at [329, 243] on div "Новый" at bounding box center [320, 241] width 87 height 11
click at [321, 271] on span "подтвердить" at bounding box center [304, 271] width 49 height 11
click at [331, 271] on icon "Новый" at bounding box center [336, 266] width 11 height 11
drag, startPoint x: 319, startPoint y: 293, endPoint x: 326, endPoint y: 293, distance: 6.4
click at [319, 293] on span "подтвердить" at bounding box center [304, 297] width 49 height 11
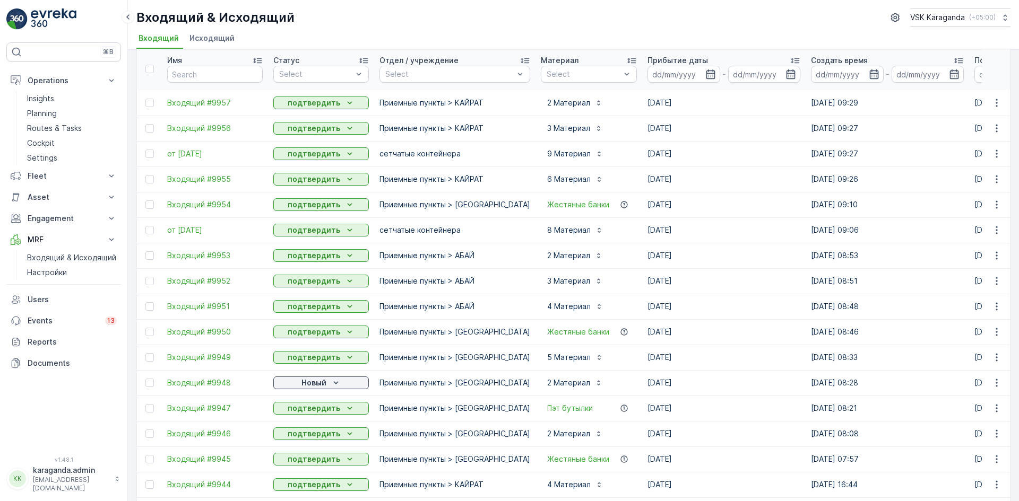
scroll to position [53, 0]
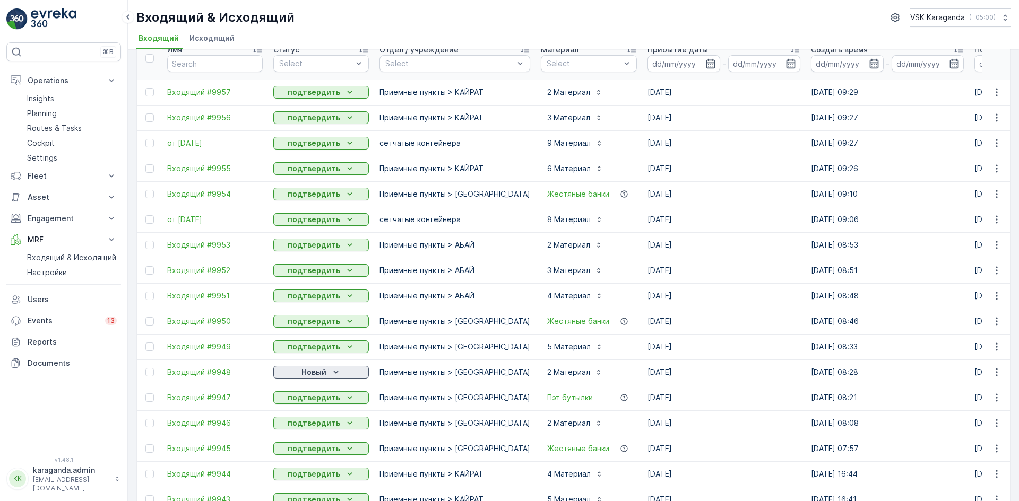
click at [305, 372] on p "Новый" at bounding box center [313, 372] width 25 height 11
click at [303, 399] on span "подтвердить" at bounding box center [304, 403] width 49 height 11
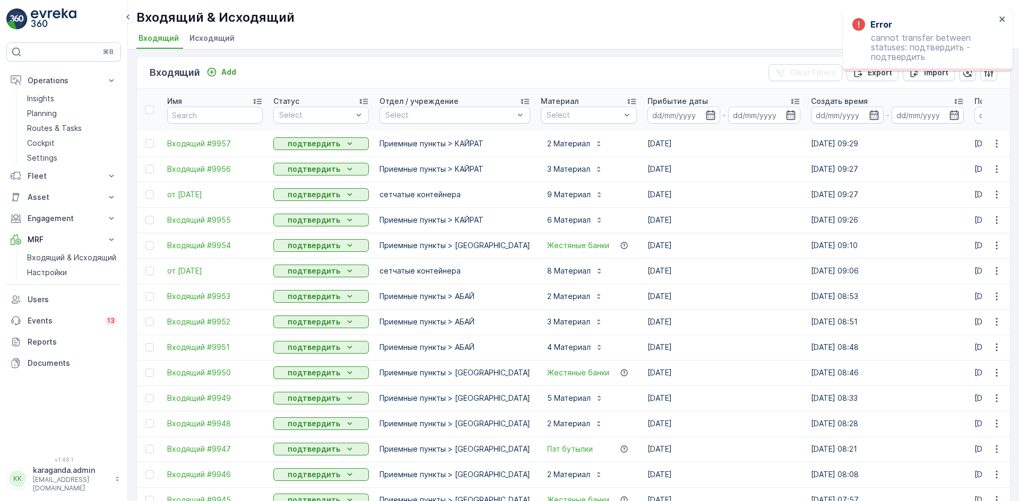
scroll to position [0, 0]
